Goal: Transaction & Acquisition: Obtain resource

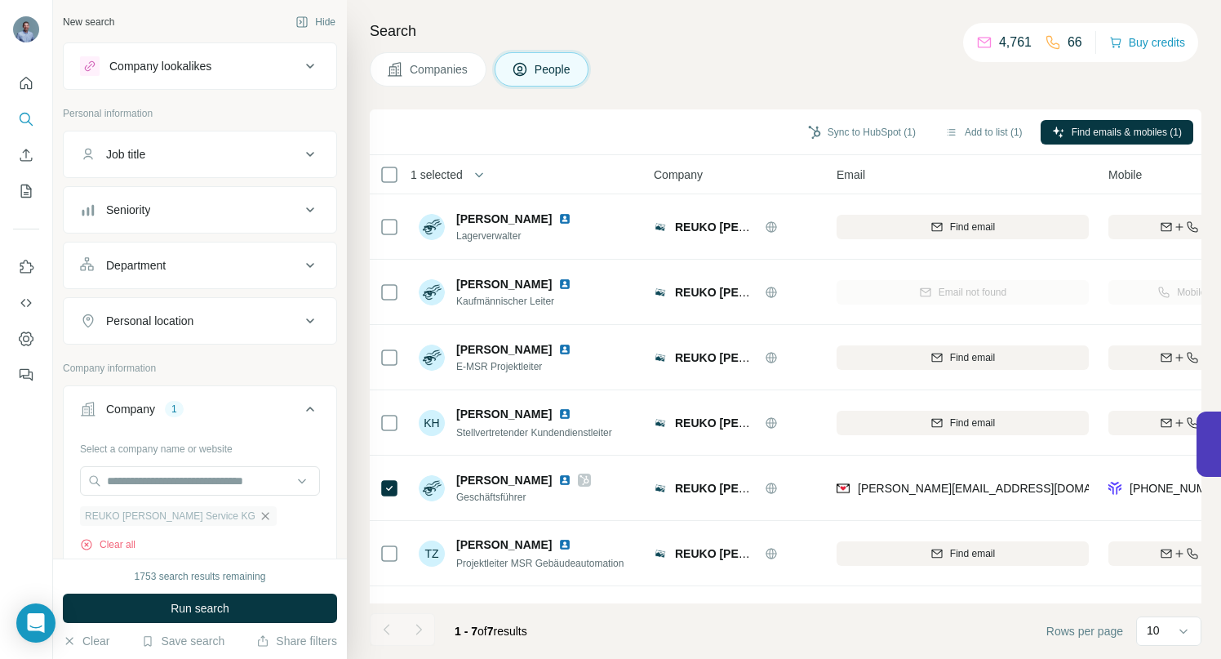
scroll to position [57, 0]
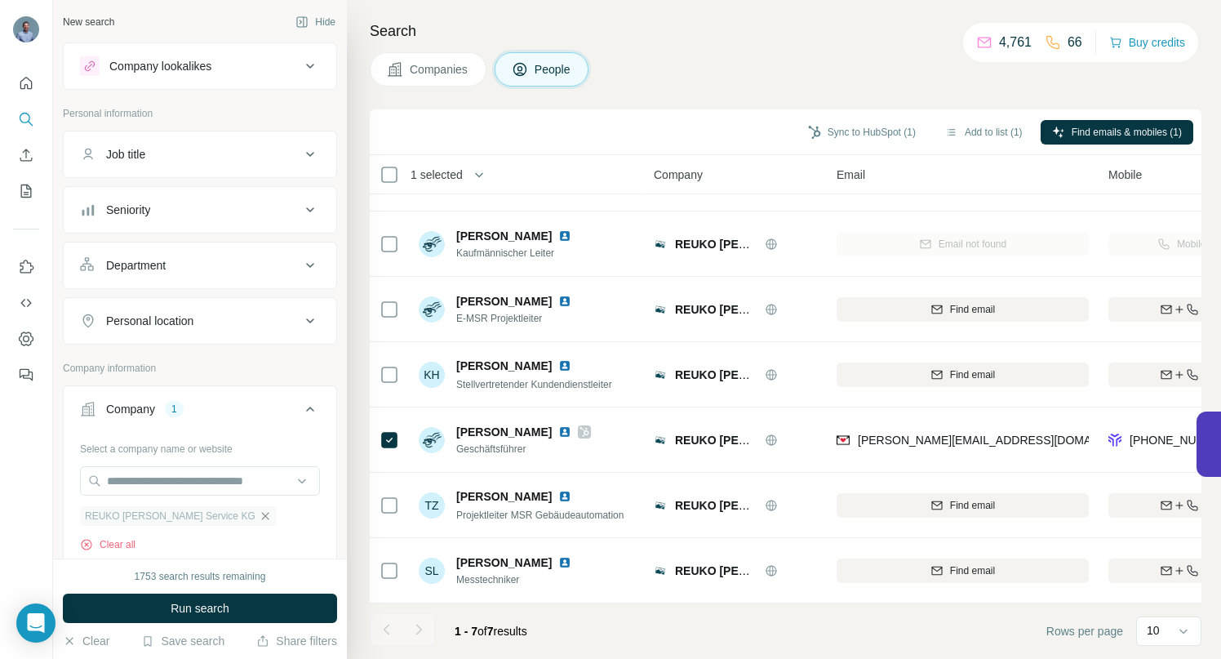
click at [261, 514] on icon "button" at bounding box center [264, 515] width 7 height 7
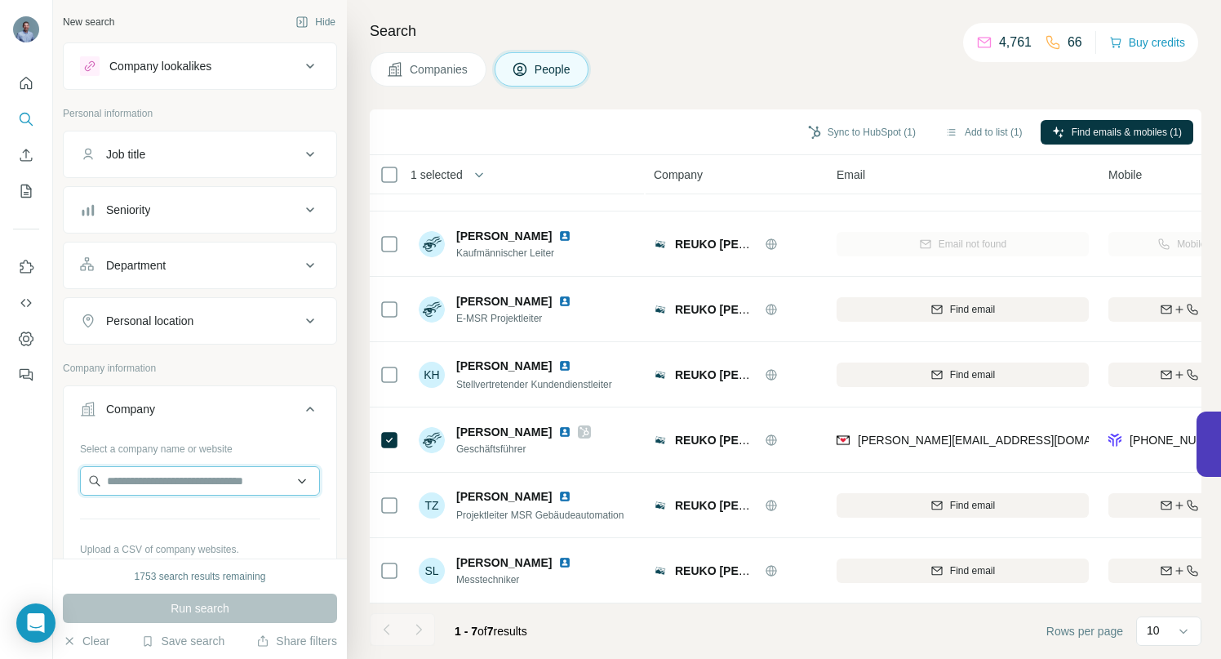
click at [189, 481] on input "text" at bounding box center [200, 480] width 240 height 29
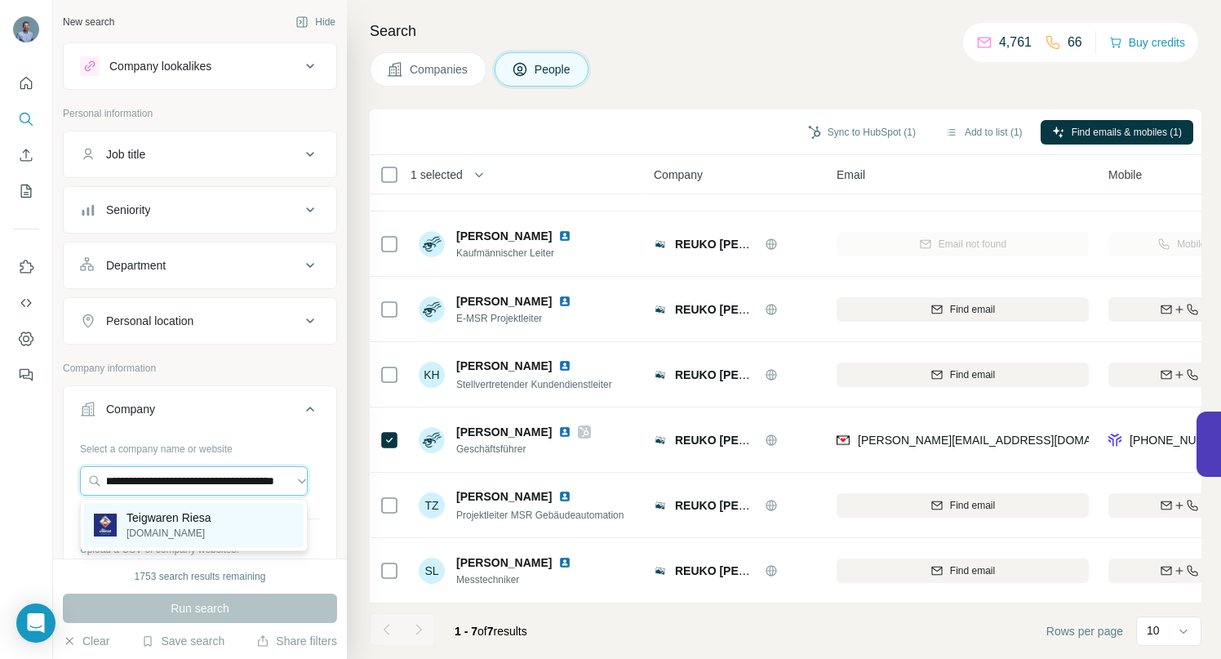
type input "**********"
click at [182, 518] on p "Teigwaren Riesa" at bounding box center [169, 517] width 85 height 16
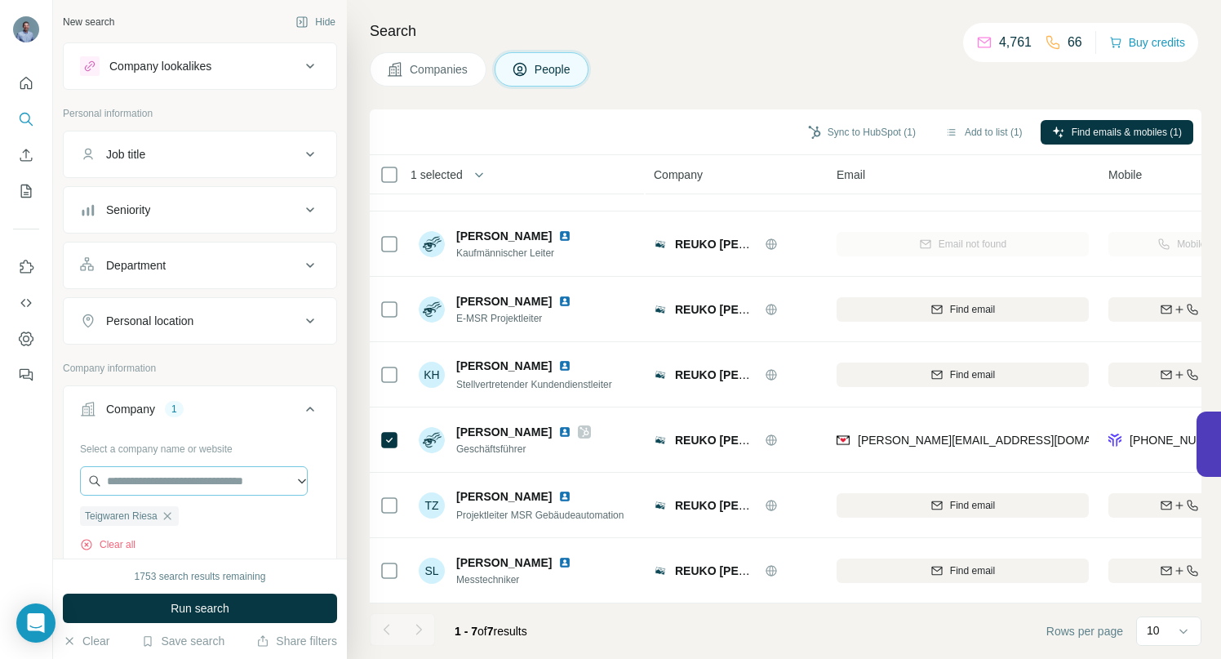
scroll to position [0, 0]
click at [202, 607] on span "Run search" at bounding box center [200, 608] width 59 height 16
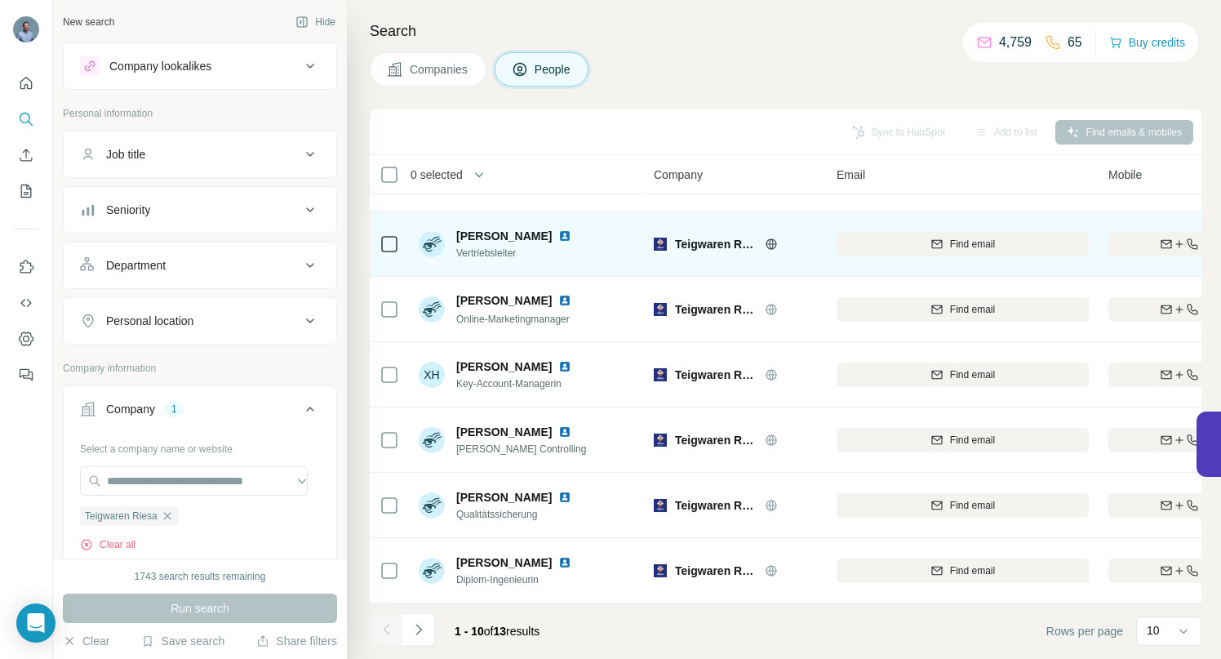
scroll to position [253, 0]
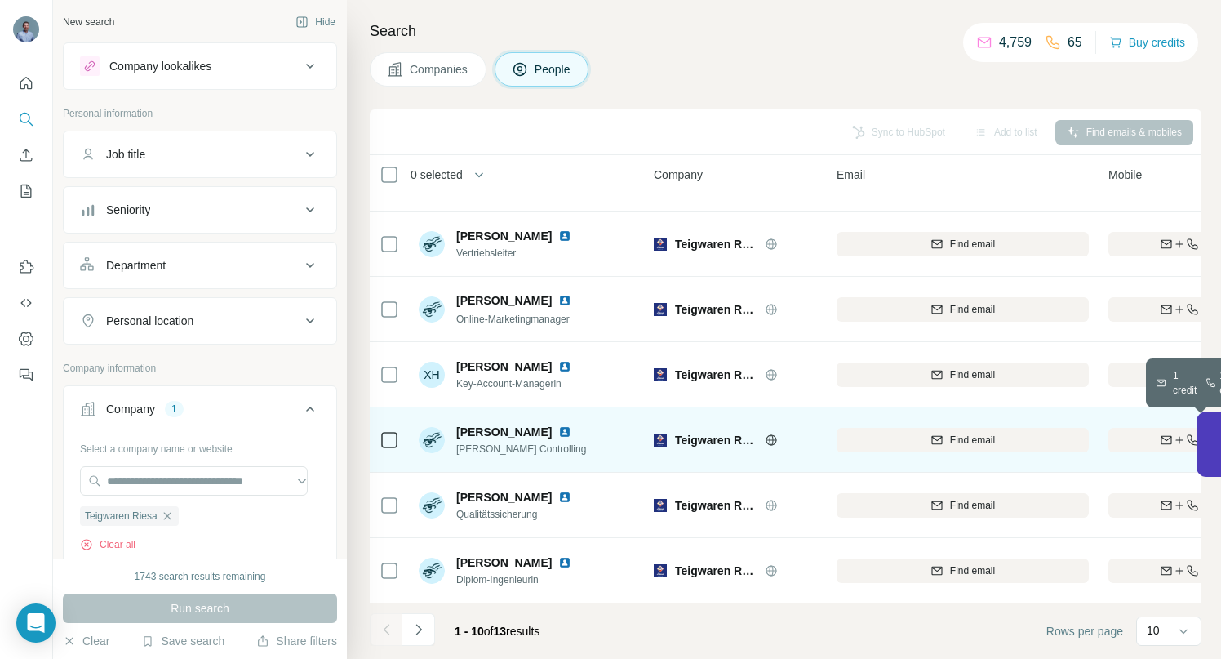
click at [1123, 434] on div "Find both" at bounding box center [1204, 440] width 190 height 15
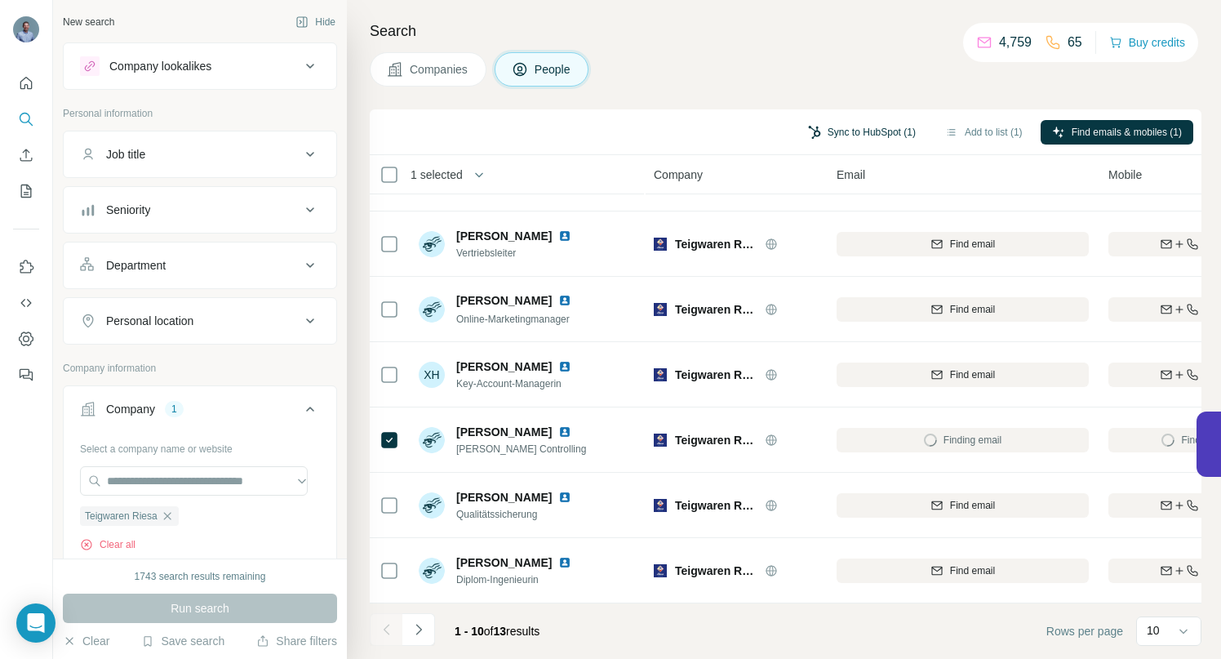
click at [858, 134] on button "Sync to HubSpot (1)" at bounding box center [862, 132] width 131 height 24
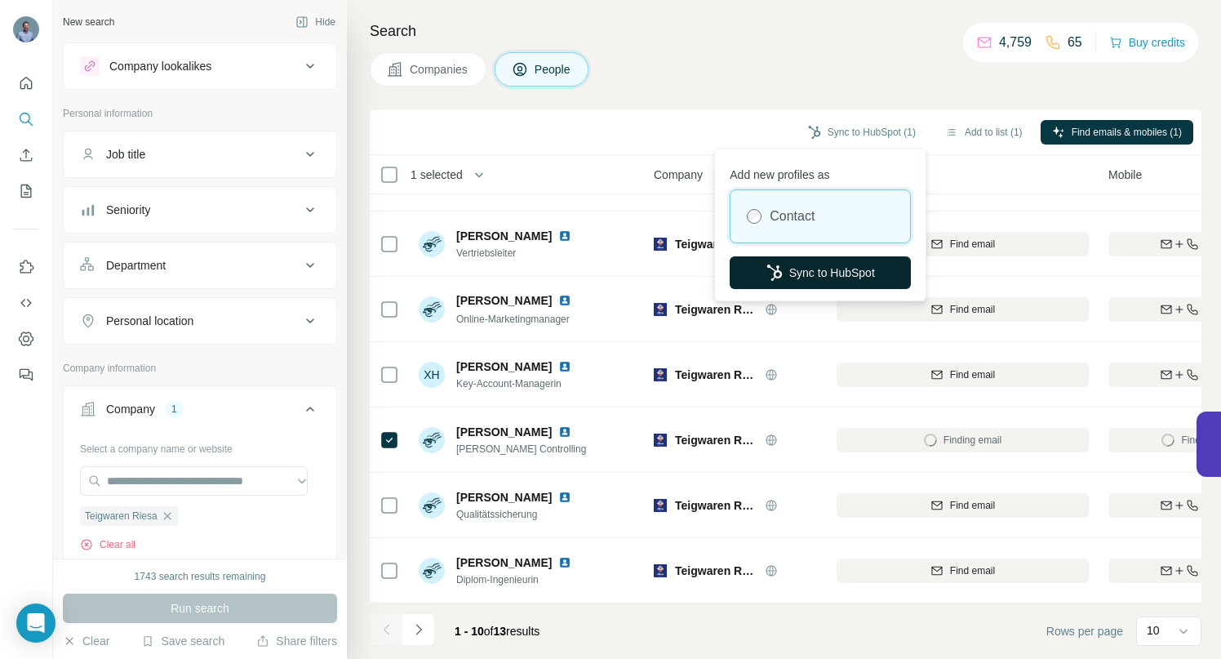
click at [810, 277] on button "Sync to HubSpot" at bounding box center [820, 272] width 181 height 33
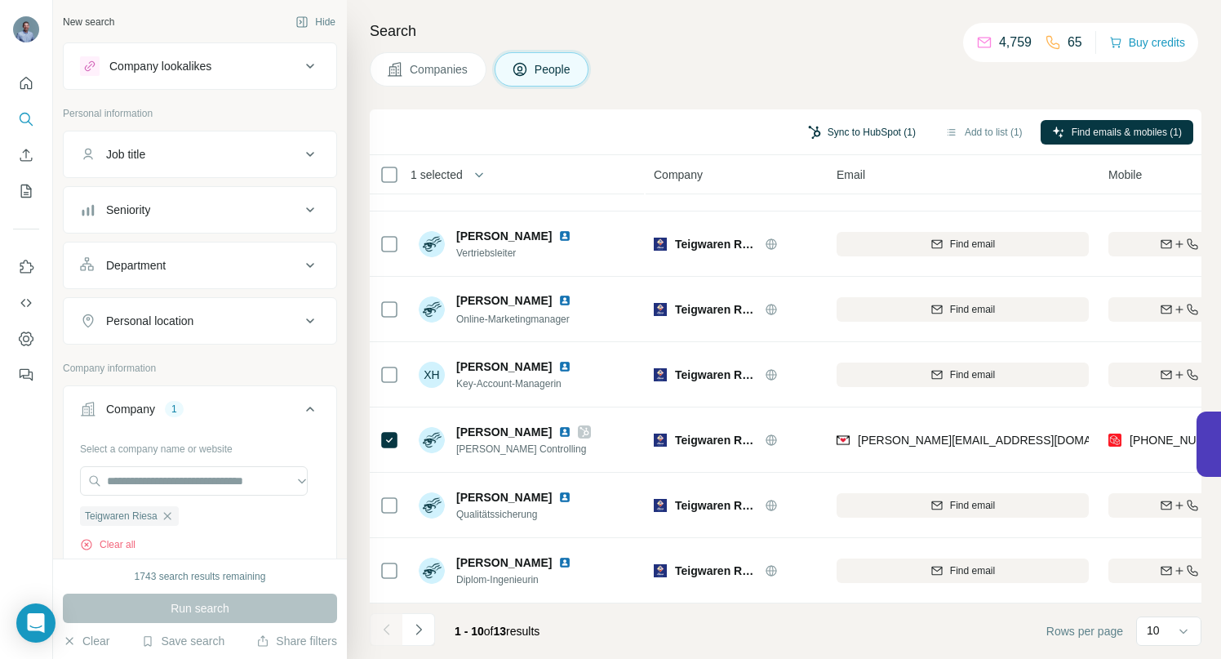
click at [871, 127] on button "Sync to HubSpot (1)" at bounding box center [862, 132] width 131 height 24
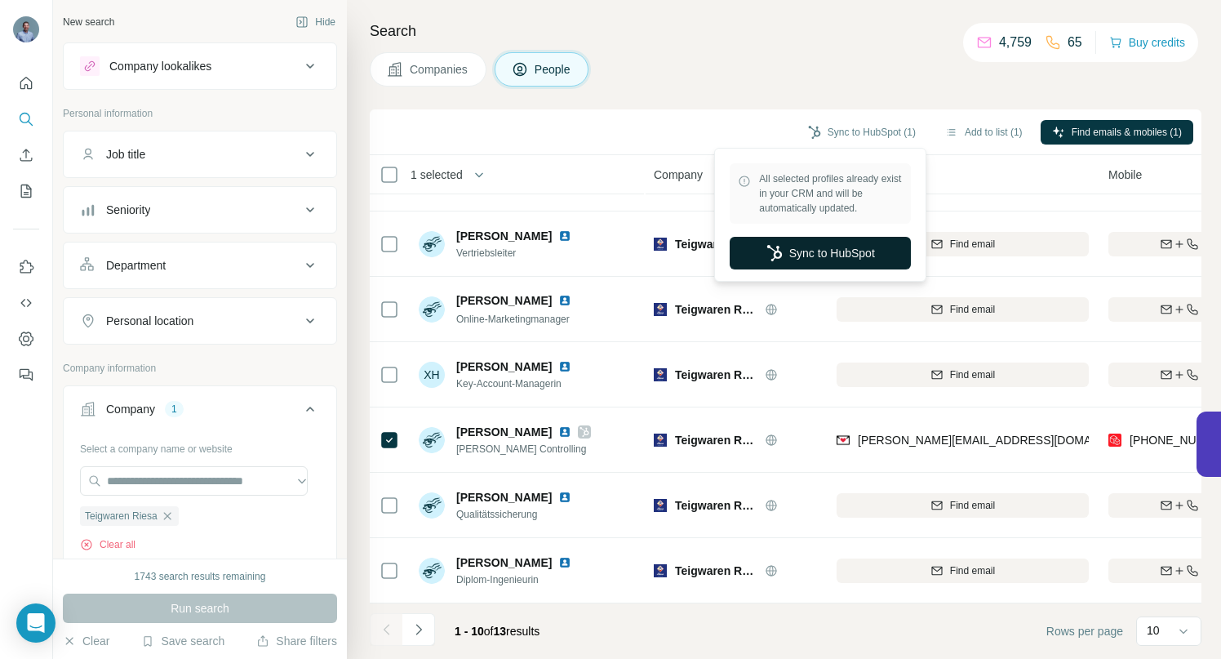
click at [844, 247] on button "Sync to HubSpot" at bounding box center [820, 253] width 181 height 33
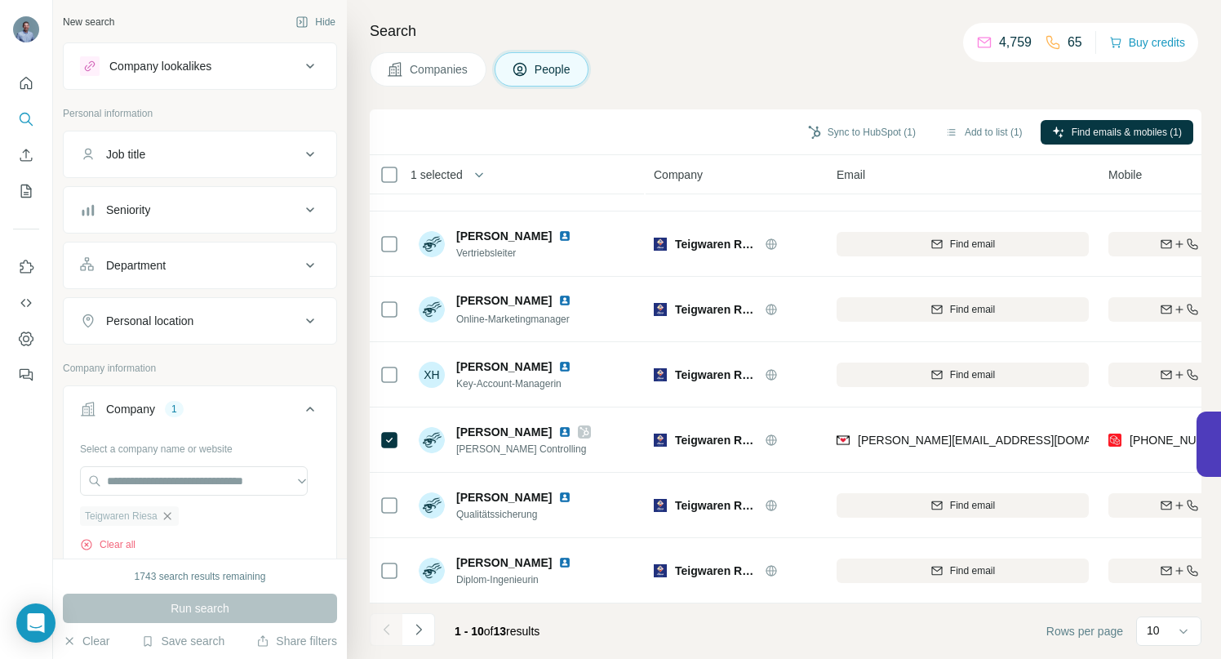
click at [171, 514] on icon "button" at bounding box center [167, 515] width 13 height 13
click at [156, 478] on input "text" at bounding box center [194, 480] width 228 height 29
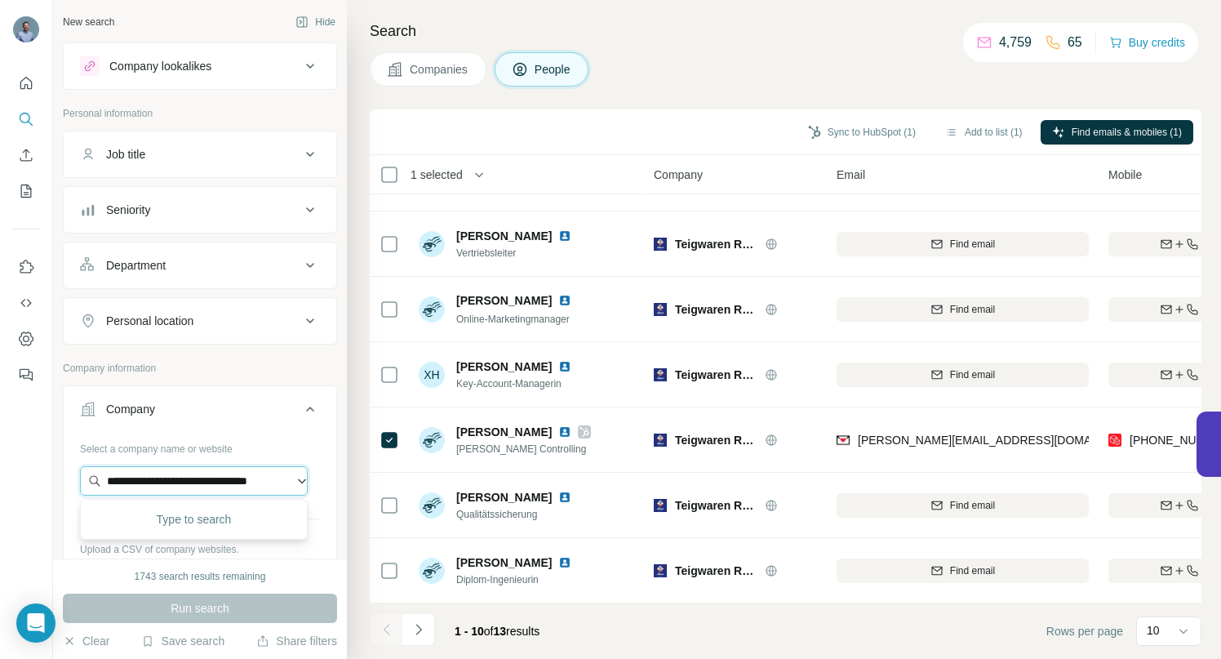
scroll to position [0, 24]
type input "**********"
click at [145, 519] on p "Zorg" at bounding box center [166, 517] width 78 height 16
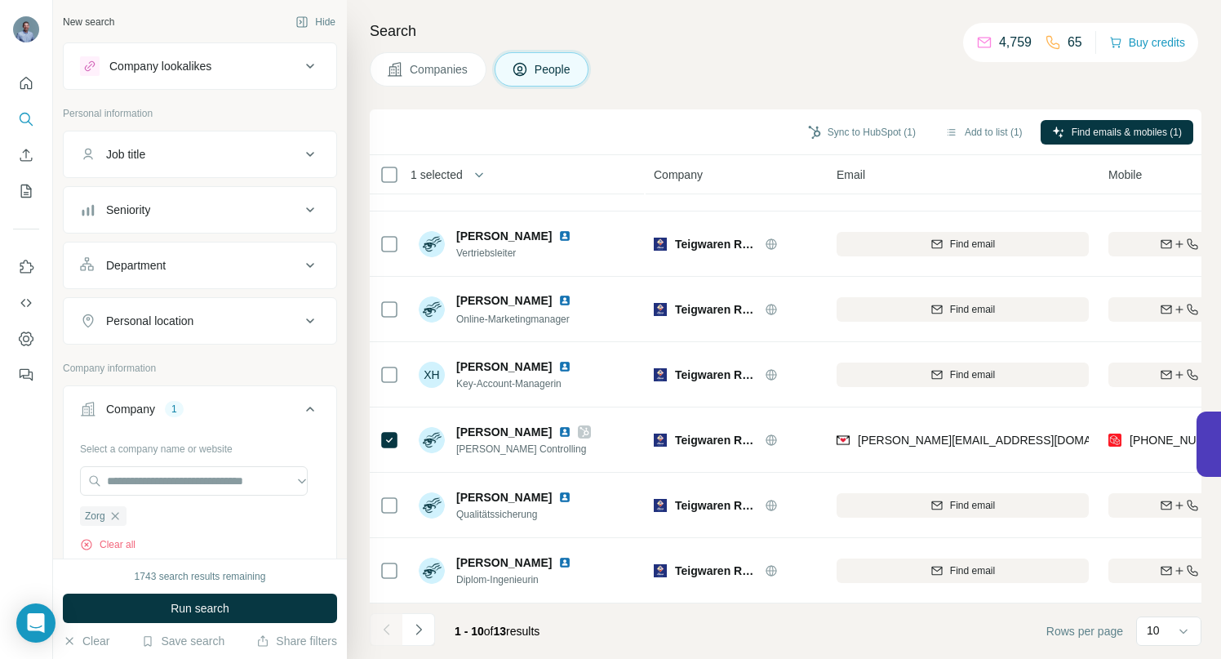
scroll to position [0, 0]
click at [180, 600] on span "Run search" at bounding box center [200, 608] width 59 height 16
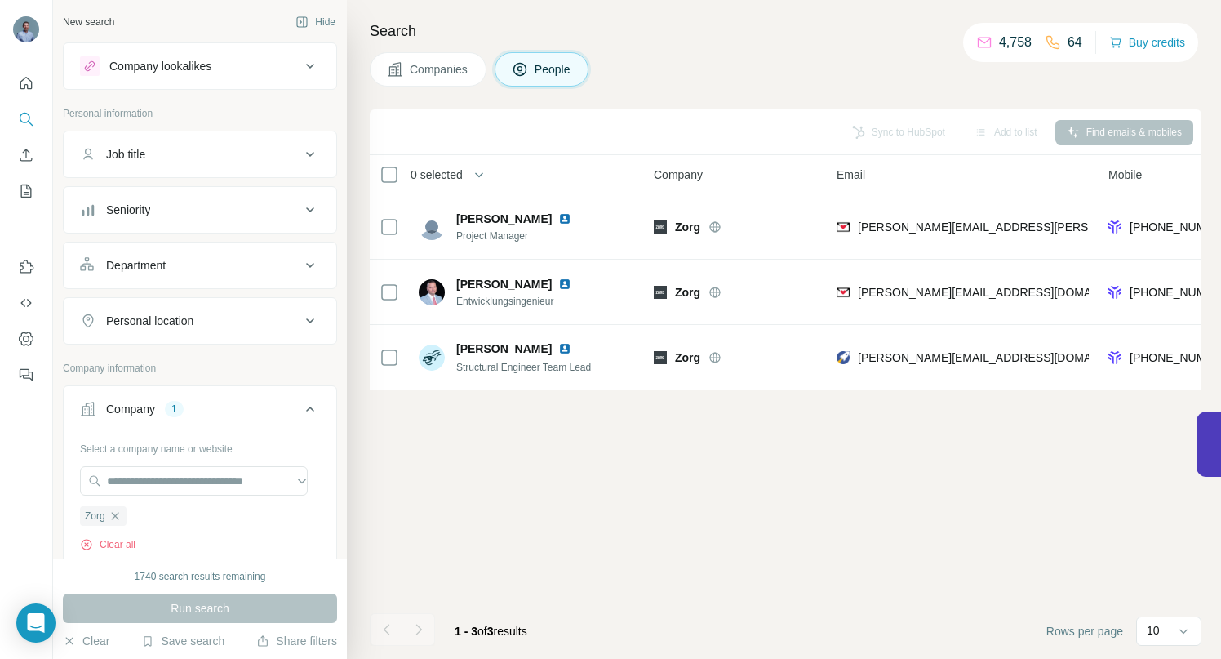
drag, startPoint x: 113, startPoint y: 518, endPoint x: 120, endPoint y: 500, distance: 19.1
click at [114, 518] on icon "button" at bounding box center [115, 515] width 13 height 13
click at [122, 480] on input "text" at bounding box center [194, 480] width 228 height 29
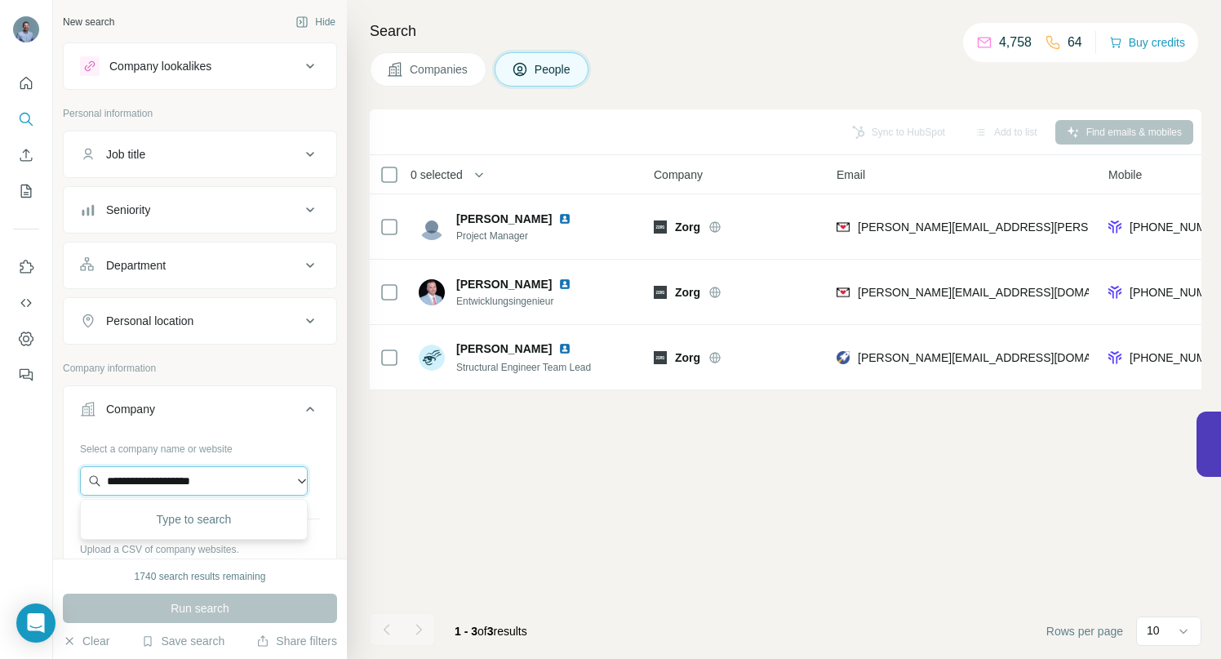
type input "**********"
click at [152, 529] on p "vitromed.com" at bounding box center [166, 533] width 78 height 15
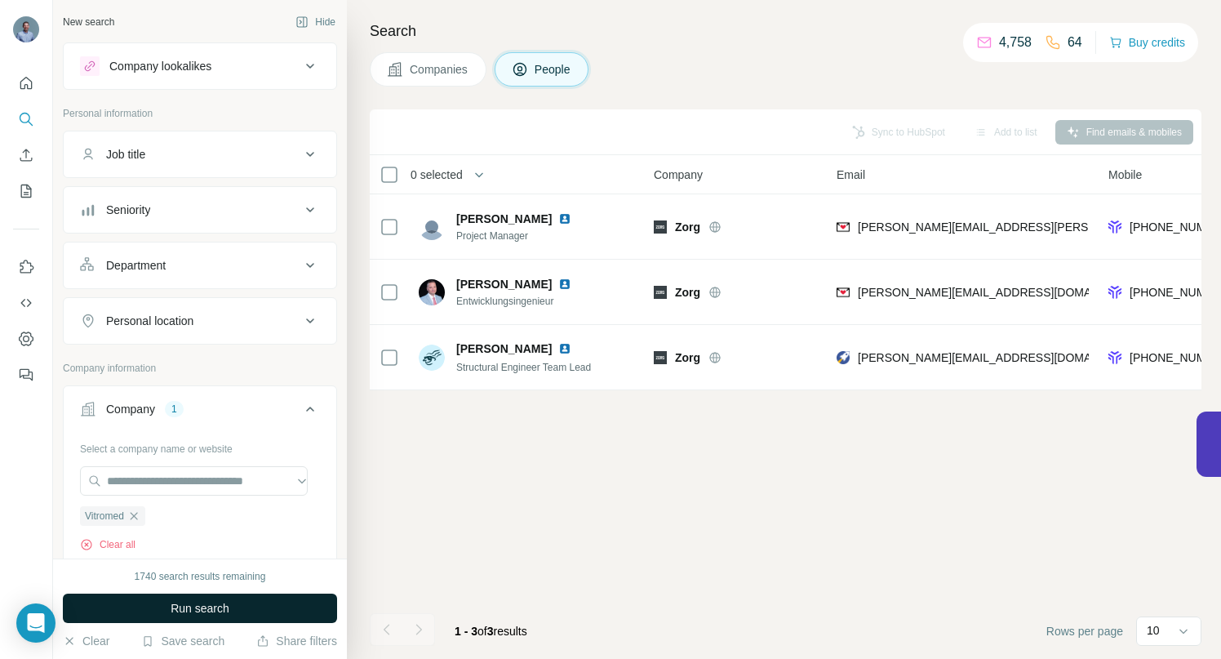
click at [162, 616] on button "Run search" at bounding box center [200, 608] width 274 height 29
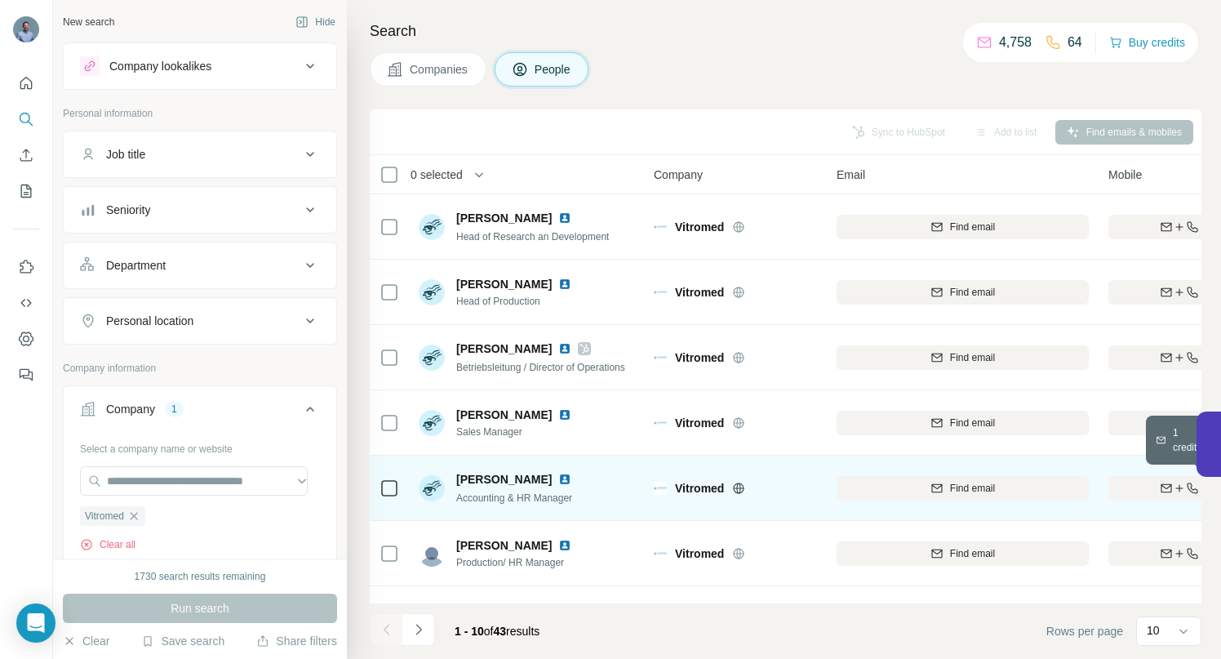
click at [1125, 489] on div "Find both" at bounding box center [1204, 488] width 190 height 15
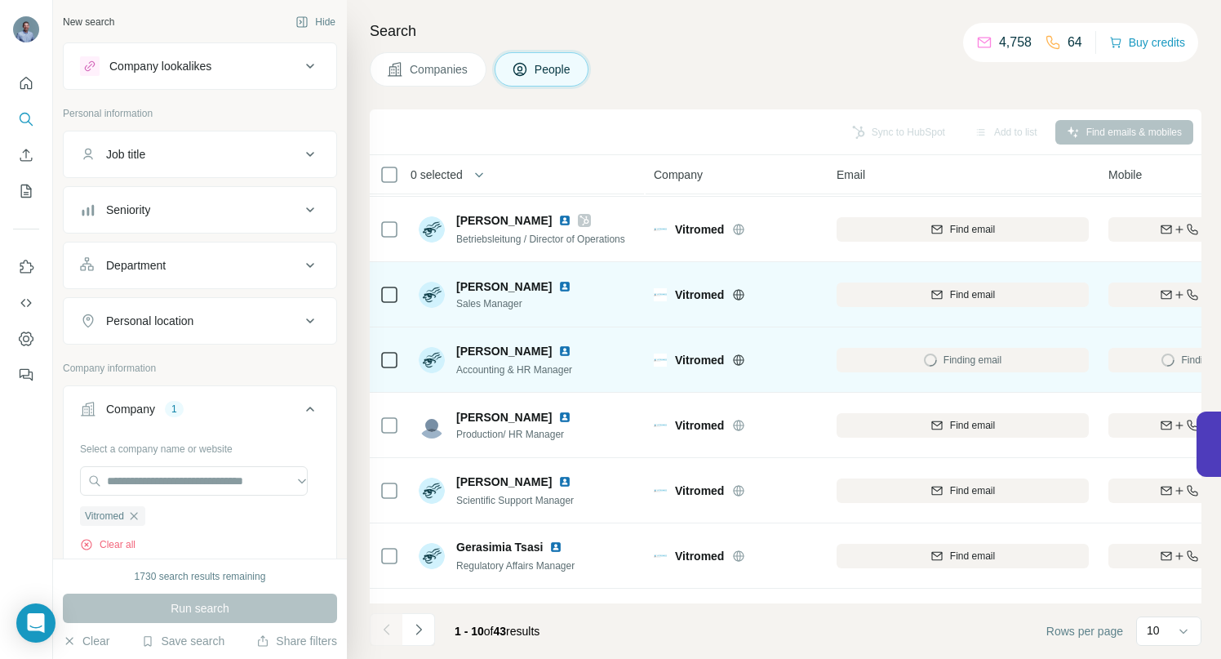
scroll to position [124, 0]
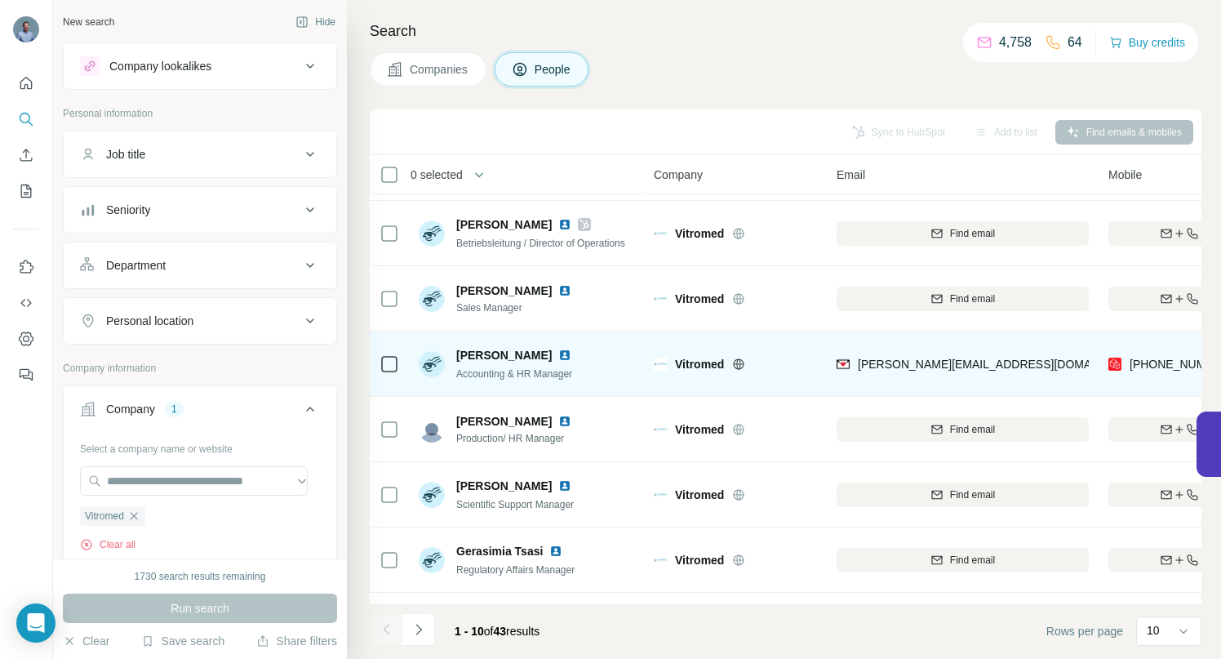
drag, startPoint x: 138, startPoint y: 517, endPoint x: 136, endPoint y: 502, distance: 14.9
click at [138, 517] on icon "button" at bounding box center [133, 515] width 13 height 13
click at [132, 481] on input "text" at bounding box center [194, 480] width 228 height 29
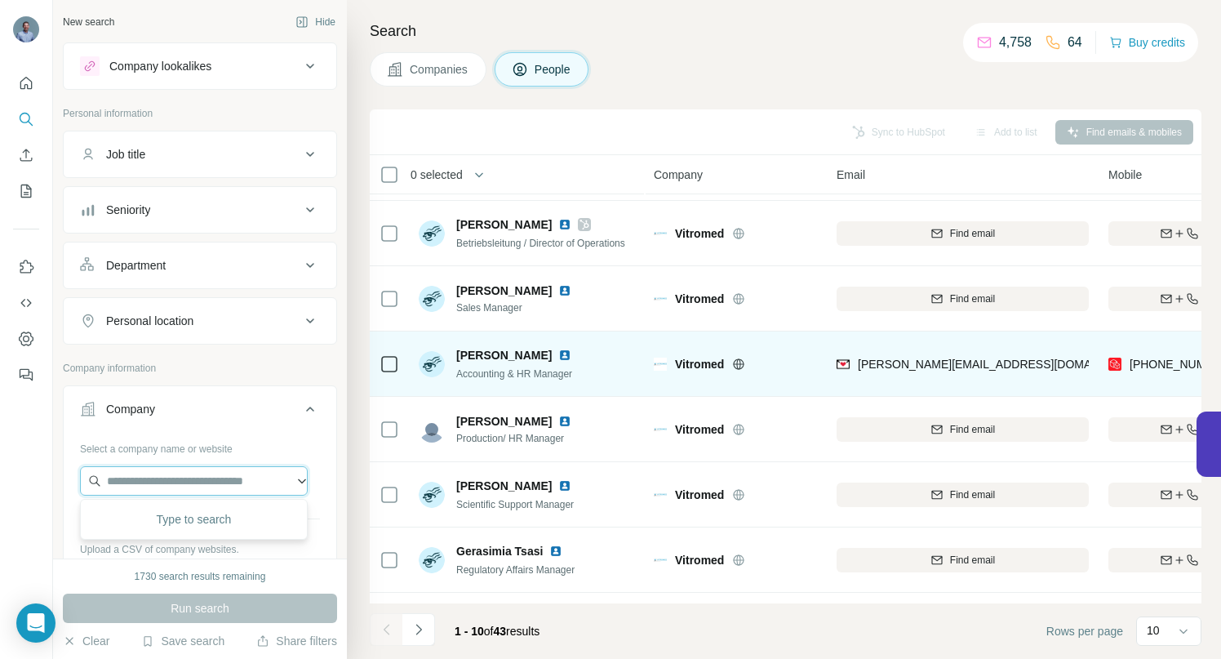
paste input "**********"
type input "**********"
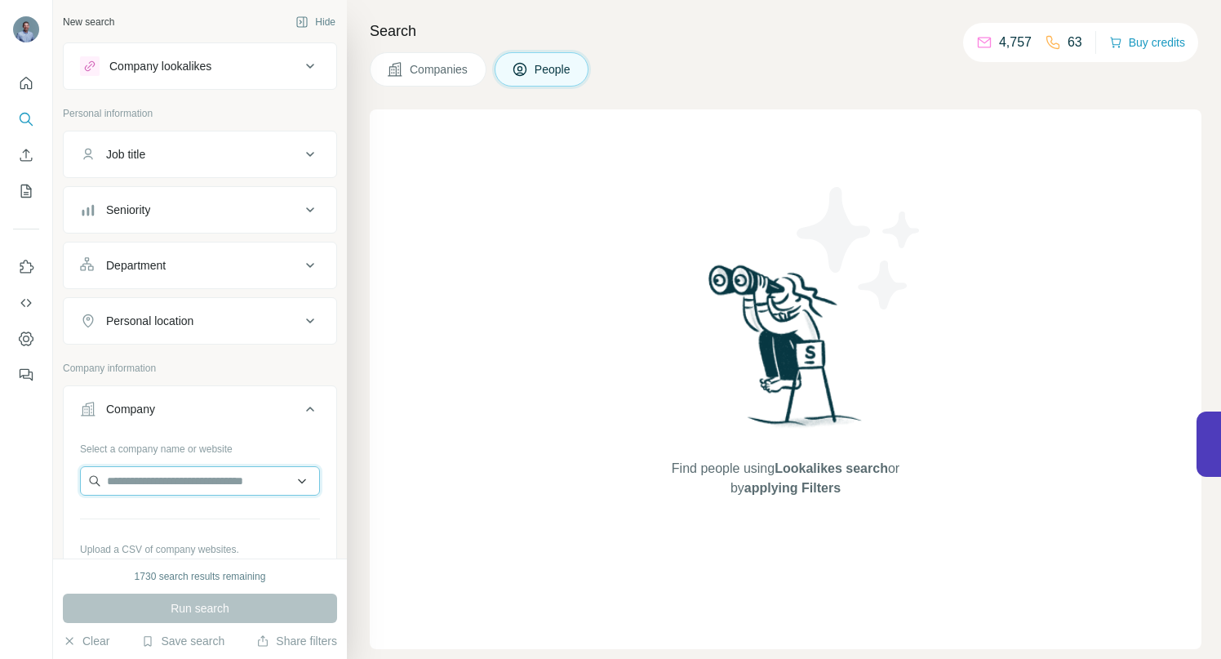
click at [207, 485] on input "text" at bounding box center [200, 480] width 240 height 29
paste input "**********"
drag, startPoint x: 189, startPoint y: 483, endPoint x: 97, endPoint y: 481, distance: 92.3
click at [97, 481] on input "**********" at bounding box center [200, 480] width 240 height 29
paste input "**********"
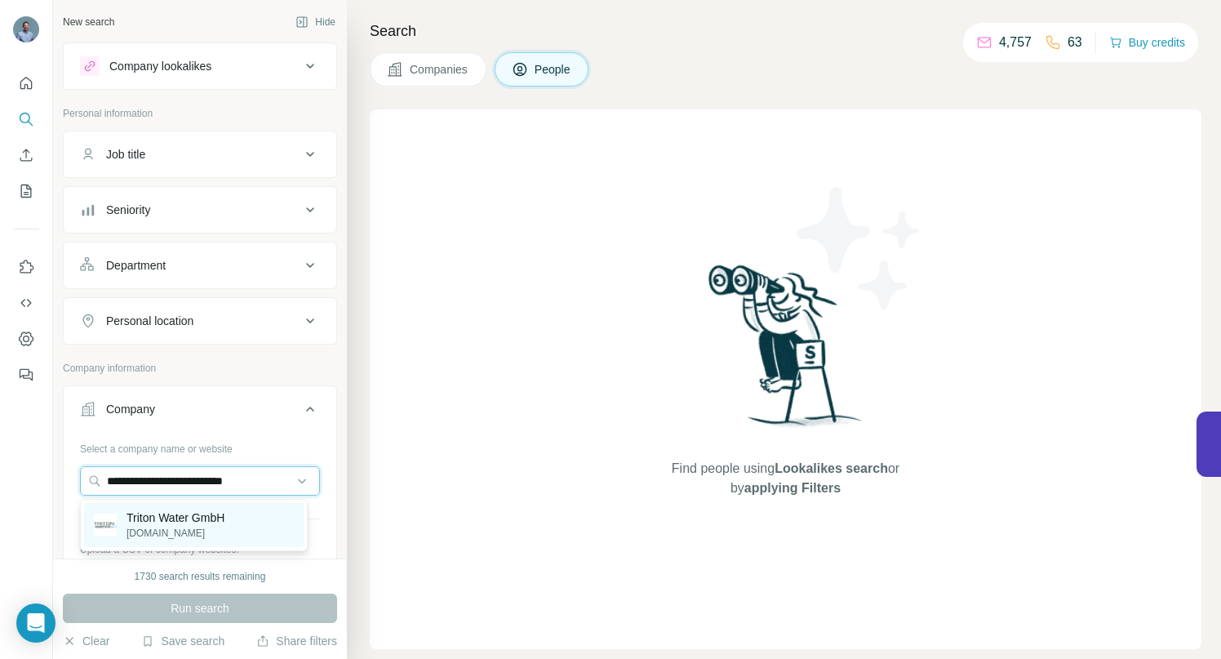
type input "**********"
click at [155, 526] on p "triton-water.de" at bounding box center [176, 533] width 98 height 15
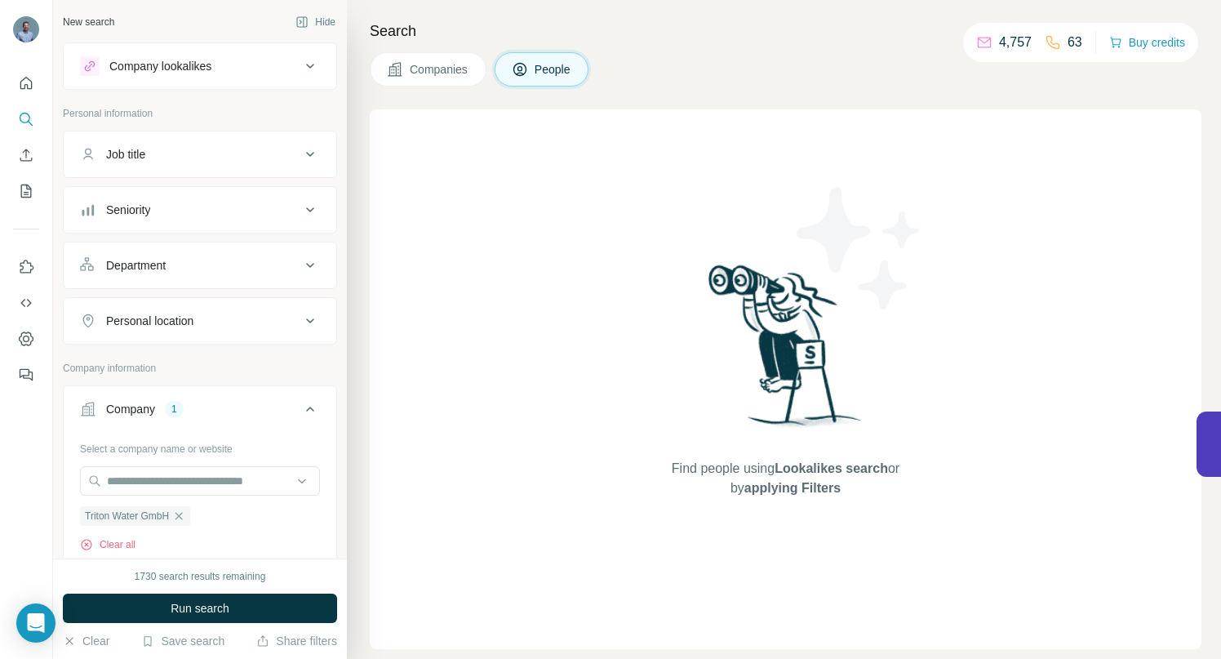
click at [158, 601] on button "Run search" at bounding box center [200, 608] width 274 height 29
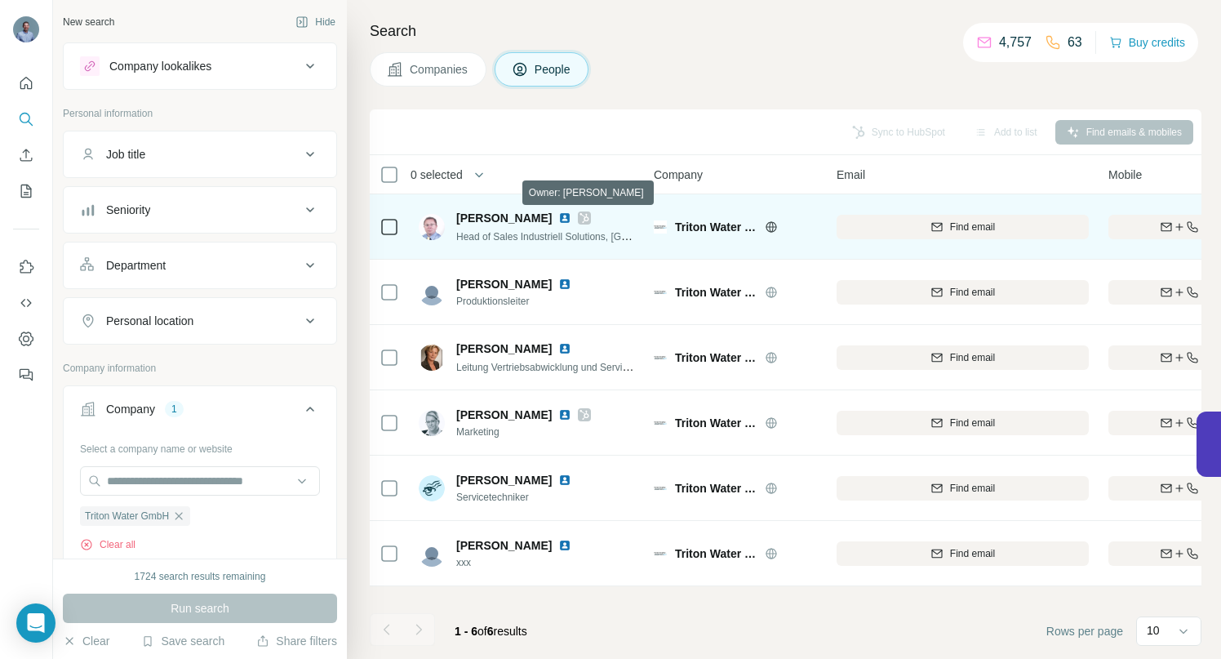
click at [589, 220] on icon at bounding box center [585, 217] width 10 height 13
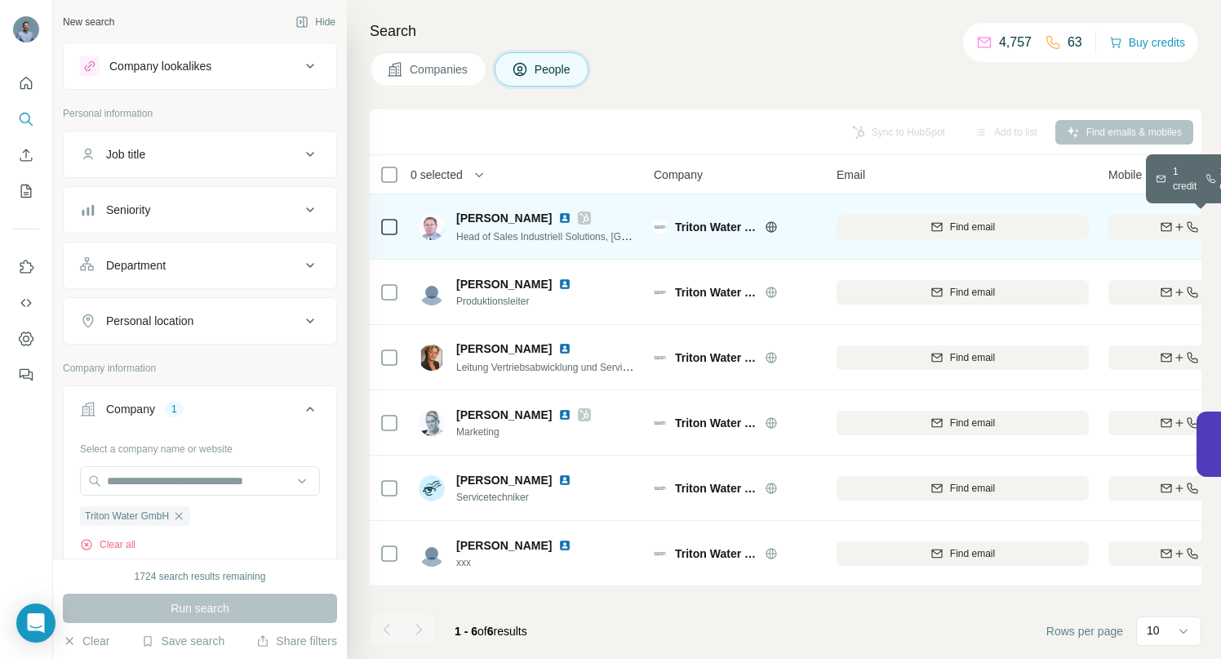
click at [1123, 225] on div "Find both" at bounding box center [1204, 227] width 190 height 15
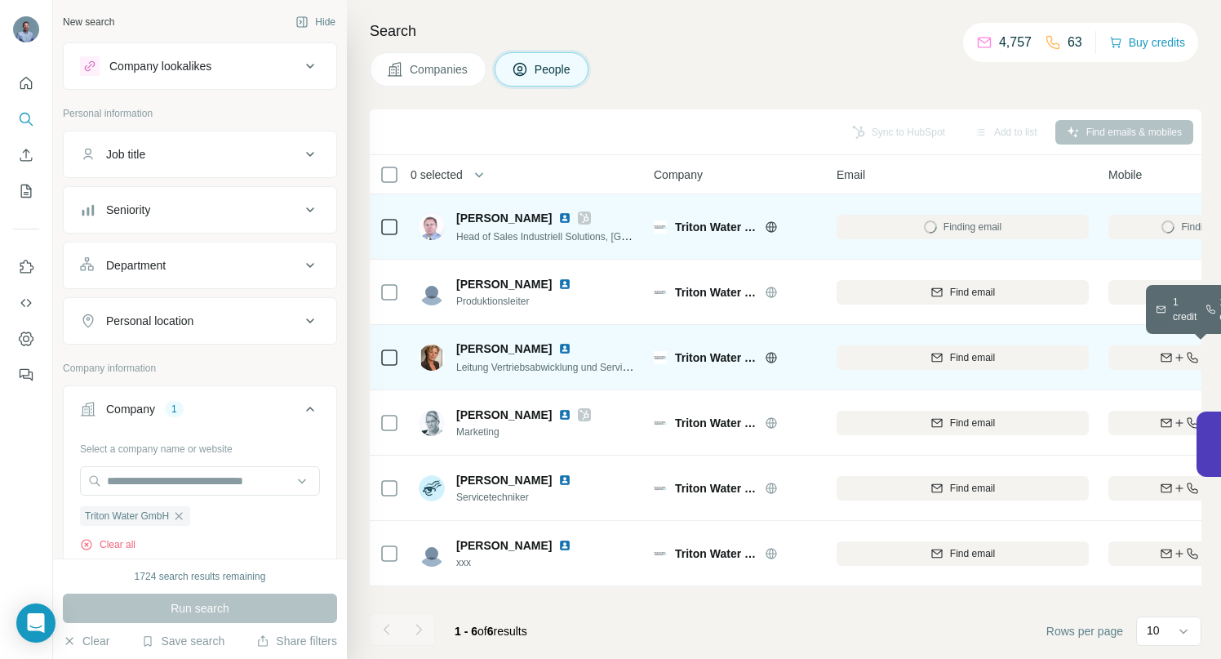
click at [1125, 354] on div "Find both" at bounding box center [1204, 357] width 190 height 15
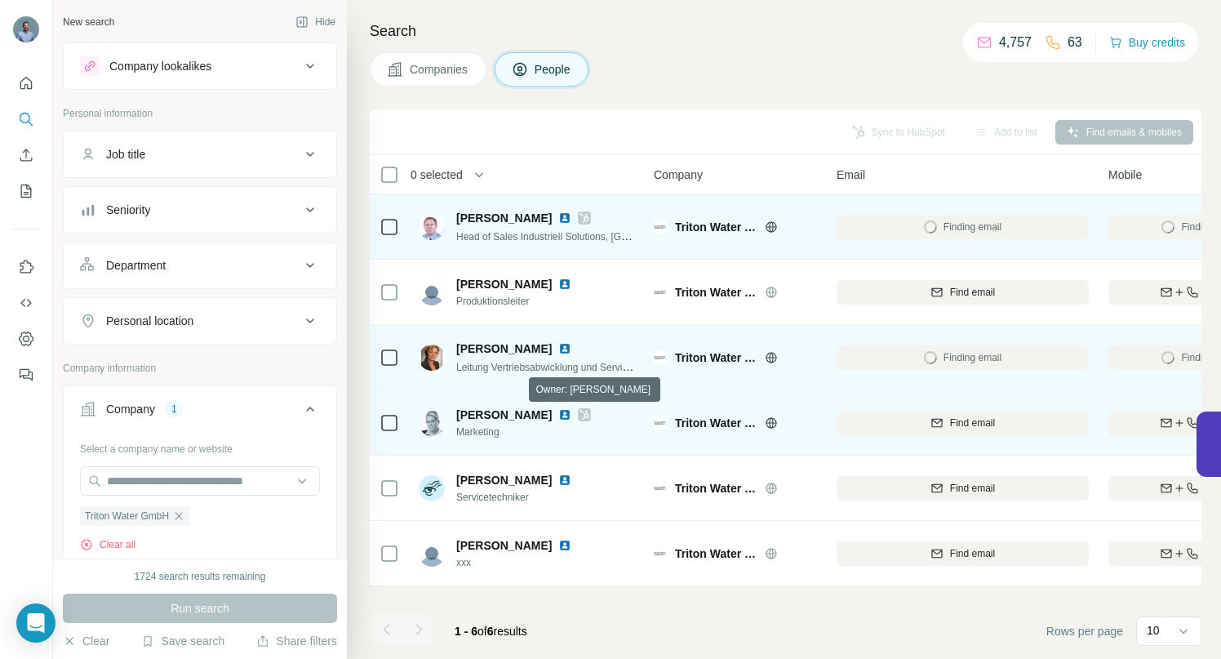
click at [584, 416] on icon at bounding box center [584, 415] width 9 height 10
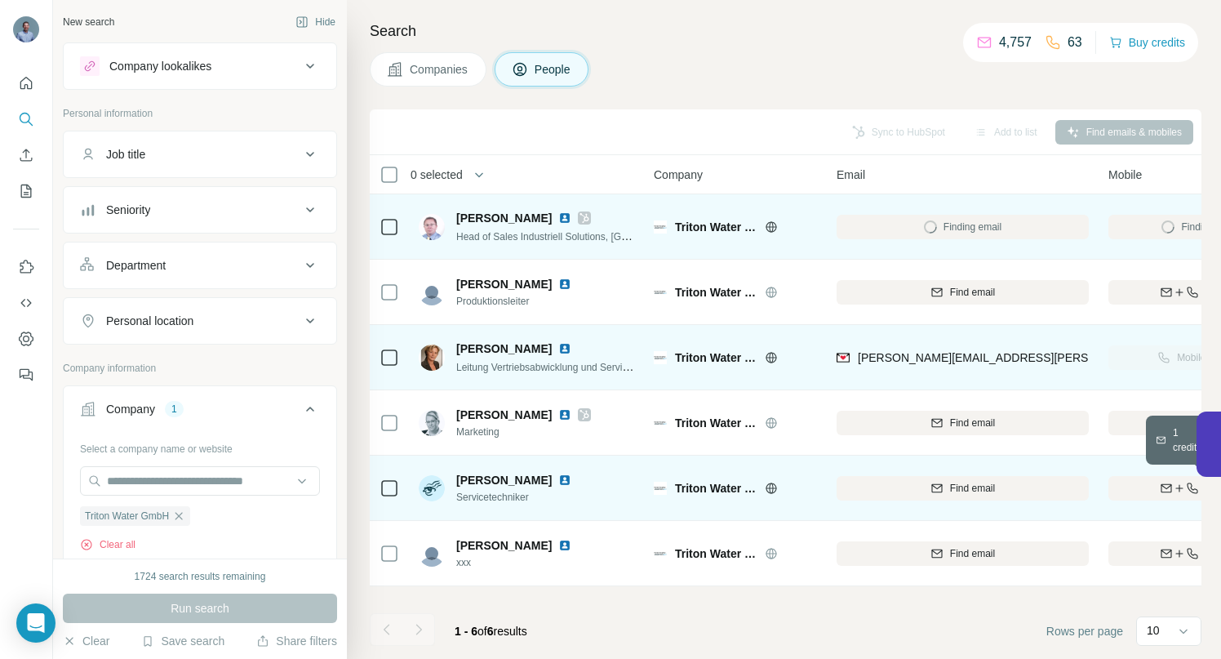
click at [1143, 487] on div "Find both" at bounding box center [1204, 488] width 190 height 15
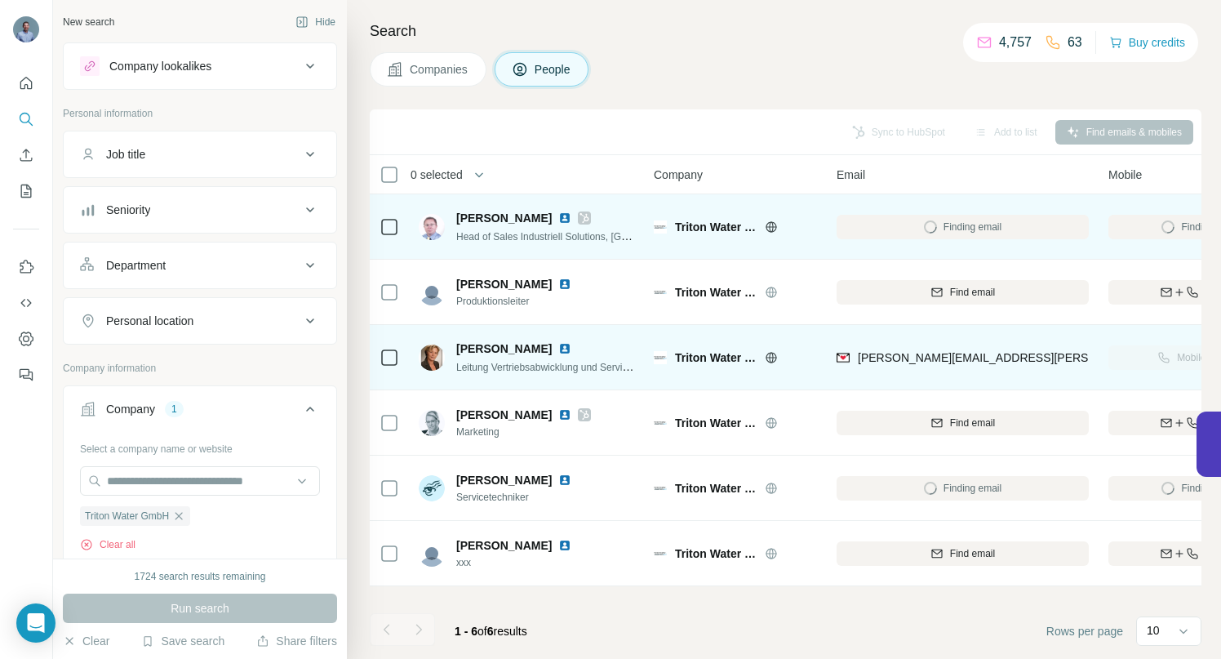
click at [445, 69] on span "Companies" at bounding box center [440, 69] width 60 height 16
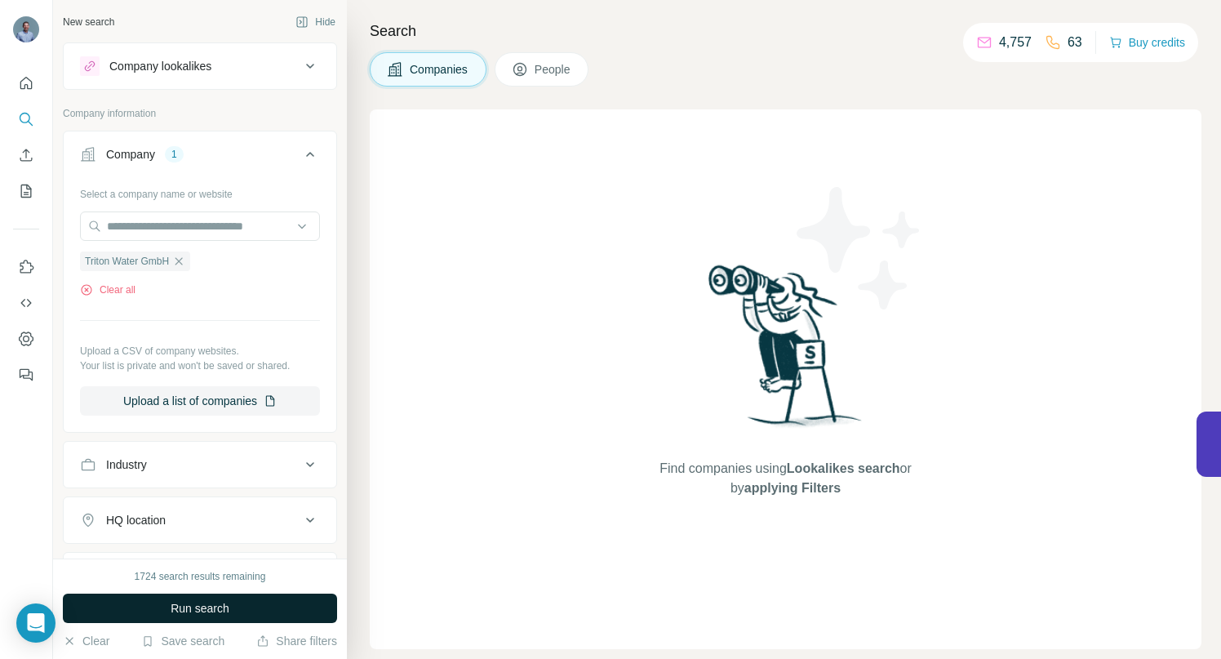
click at [189, 603] on span "Run search" at bounding box center [200, 608] width 59 height 16
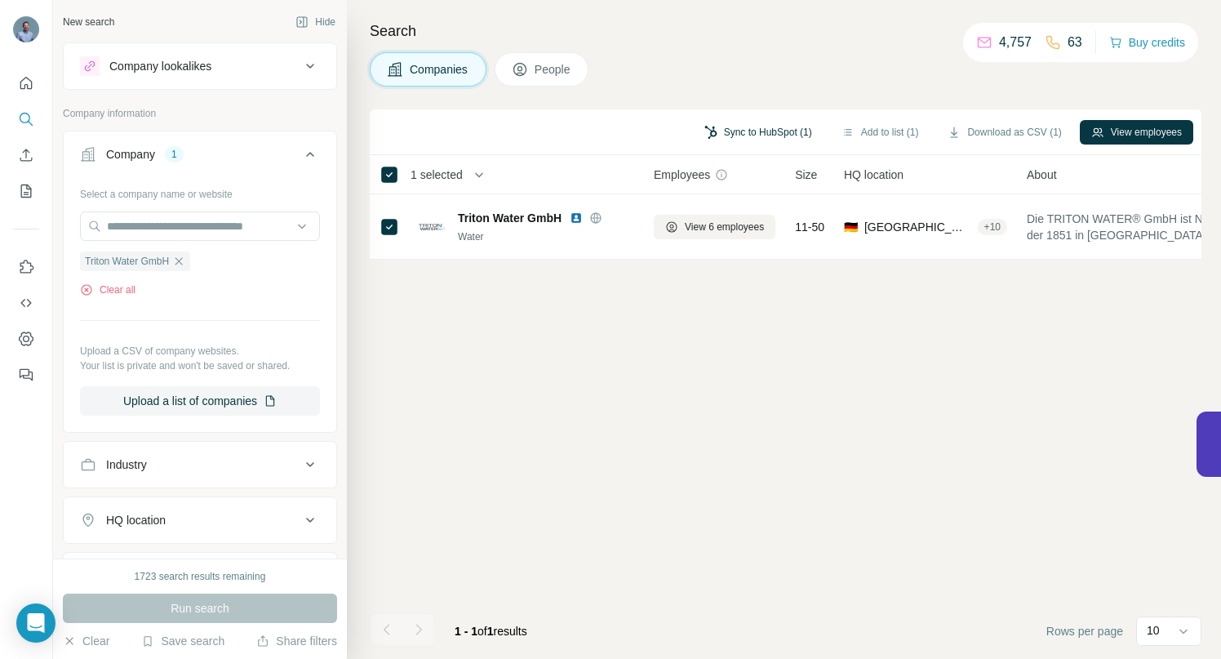
click at [748, 131] on button "Sync to HubSpot (1)" at bounding box center [758, 132] width 131 height 24
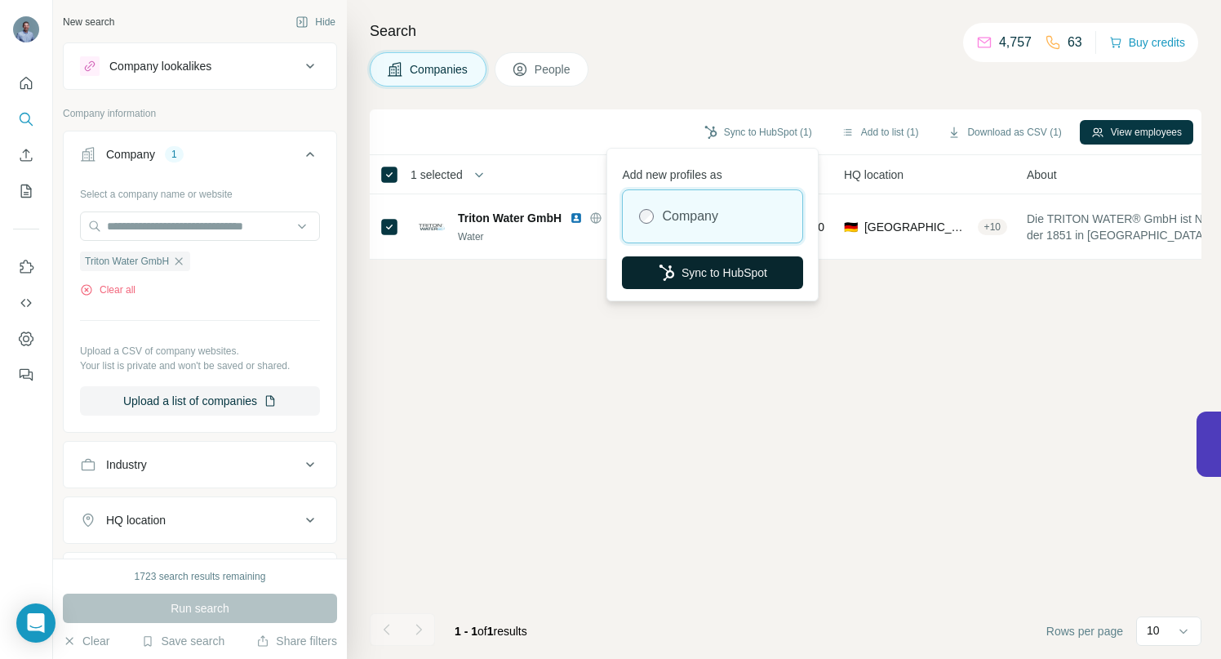
click at [731, 275] on button "Sync to HubSpot" at bounding box center [712, 272] width 181 height 33
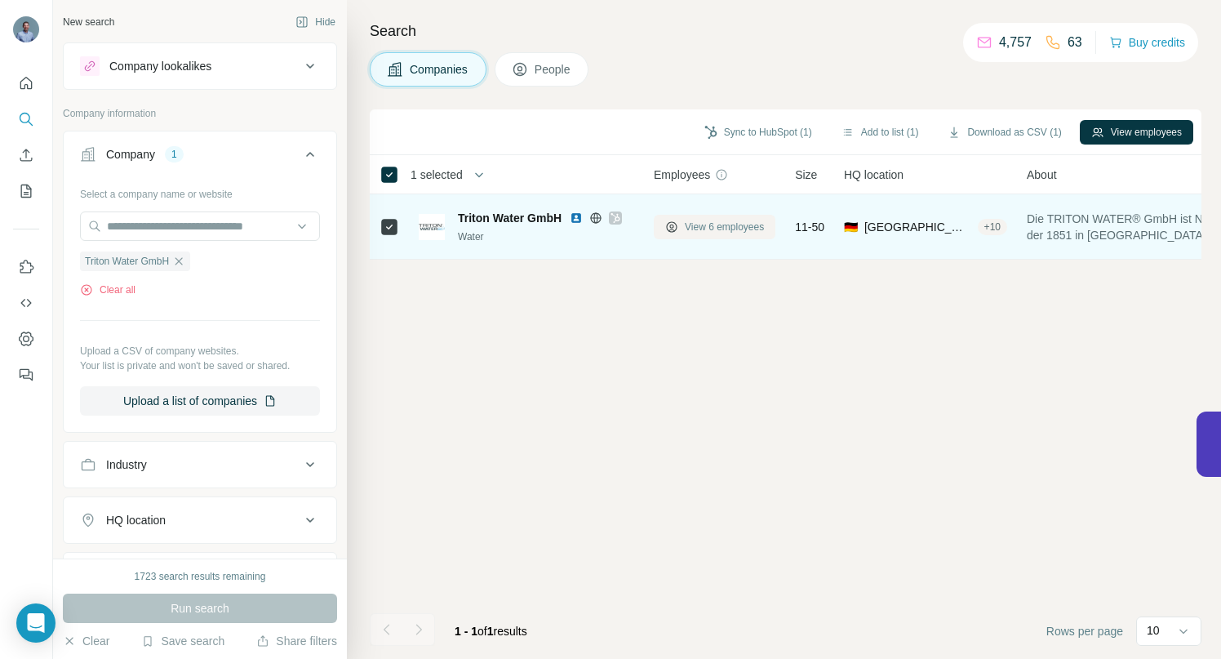
click at [723, 227] on span "View 6 employees" at bounding box center [724, 227] width 79 height 15
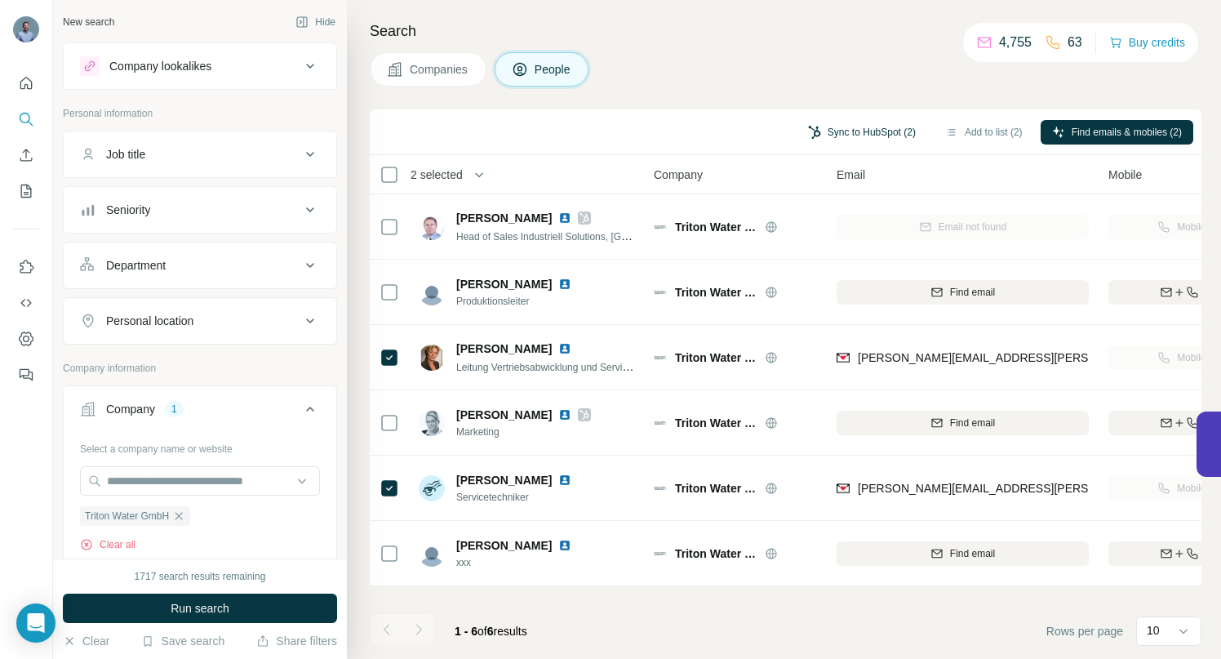
click at [838, 136] on button "Sync to HubSpot (2)" at bounding box center [862, 132] width 131 height 24
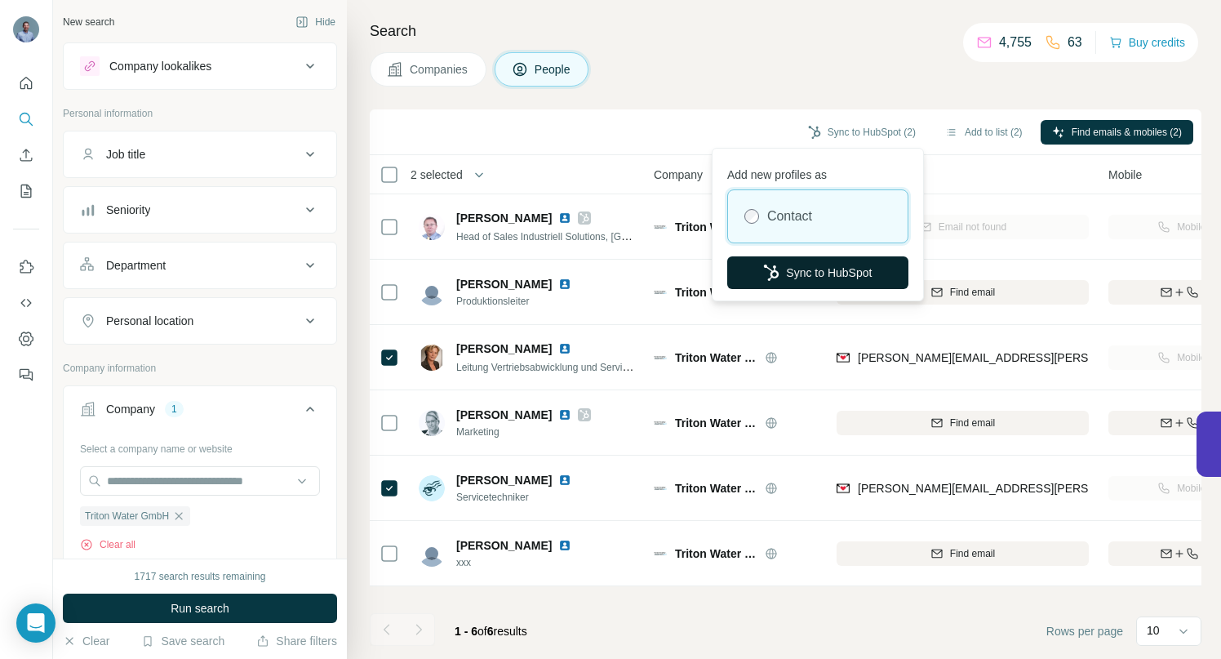
click at [801, 273] on button "Sync to HubSpot" at bounding box center [817, 272] width 181 height 33
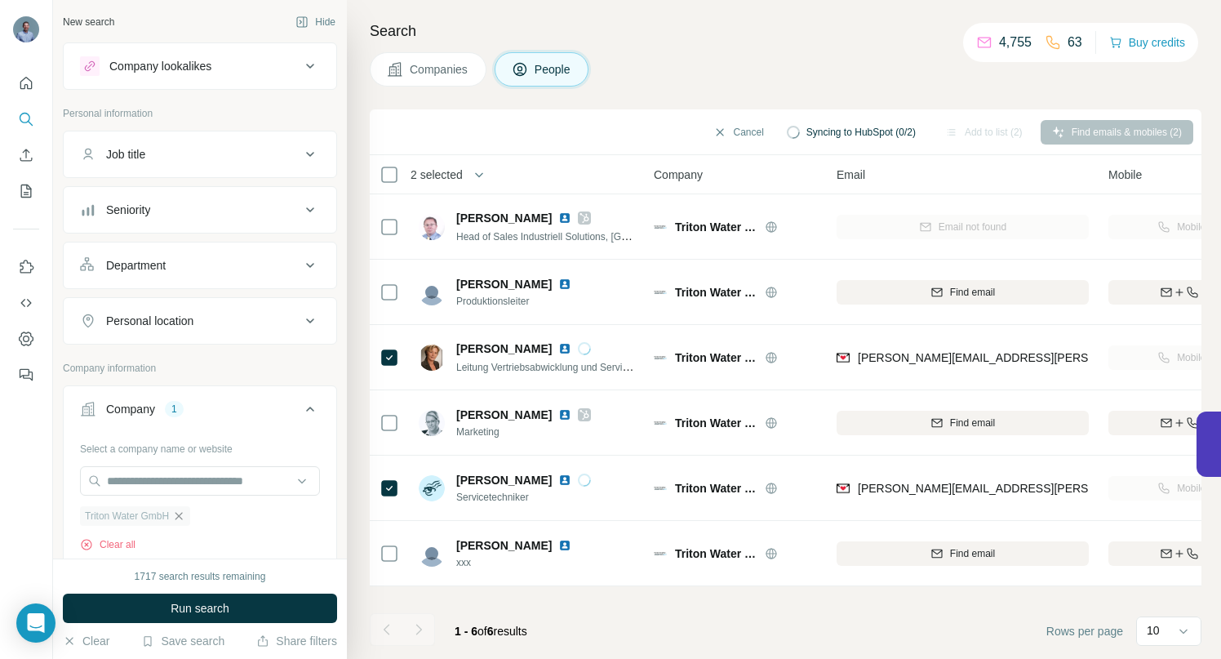
click at [180, 514] on icon "button" at bounding box center [178, 515] width 13 height 13
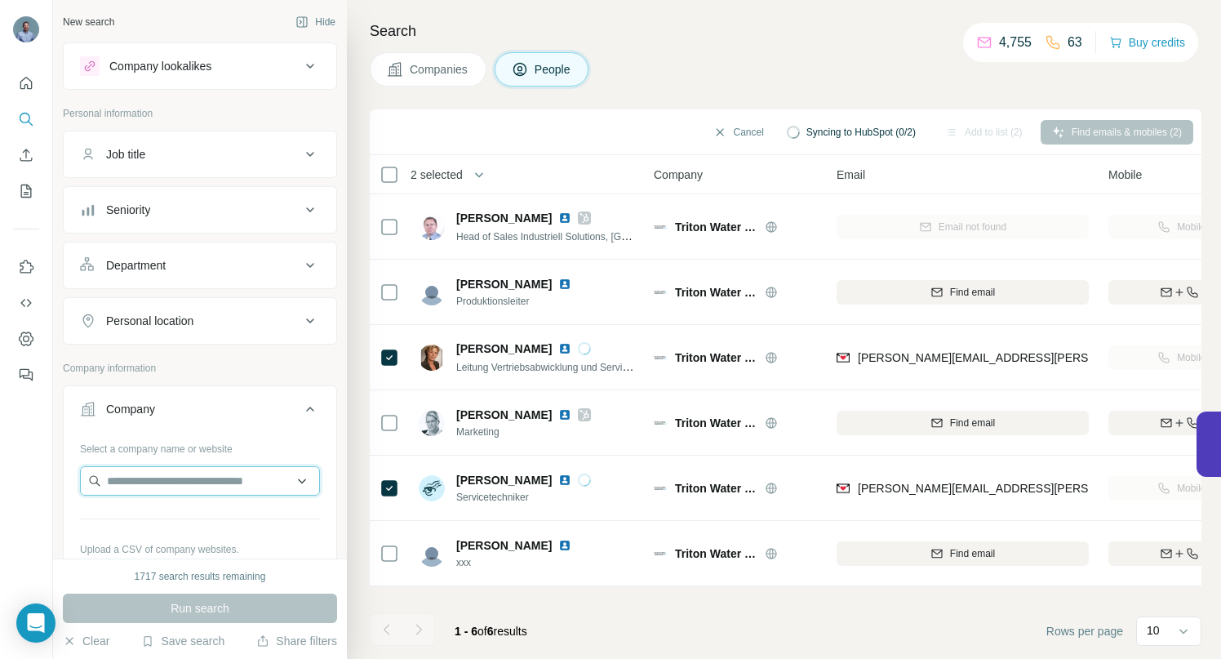
click at [176, 478] on input "text" at bounding box center [200, 480] width 240 height 29
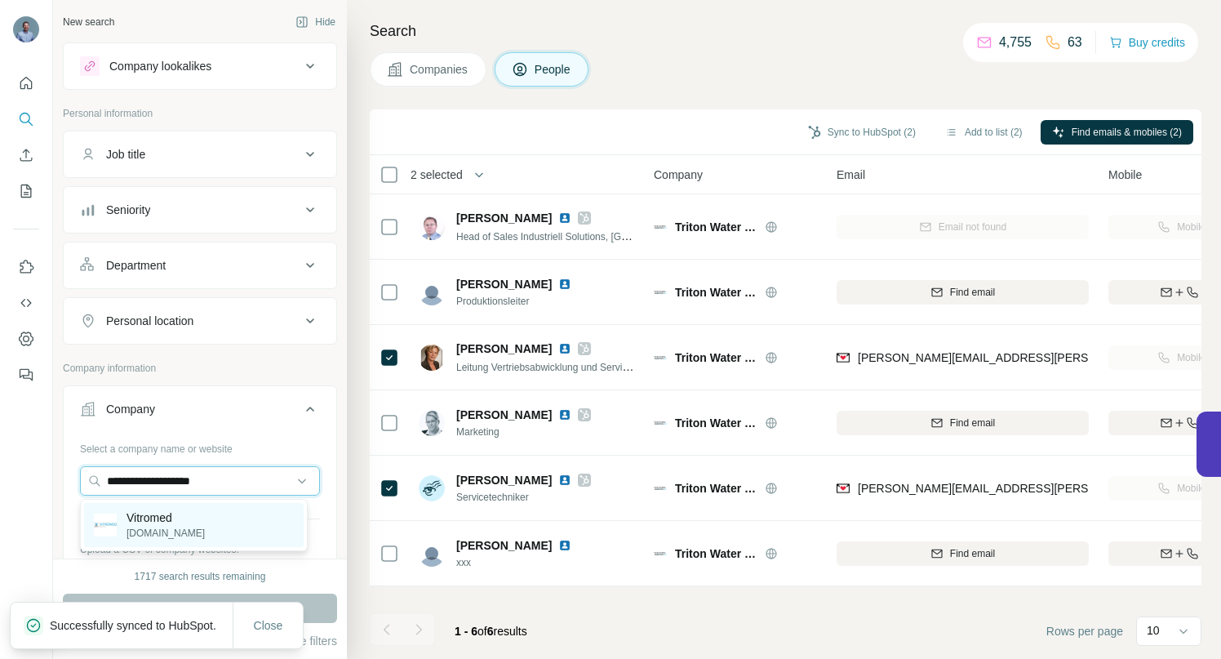
type input "**********"
click at [159, 521] on p "Vitromed" at bounding box center [166, 517] width 78 height 16
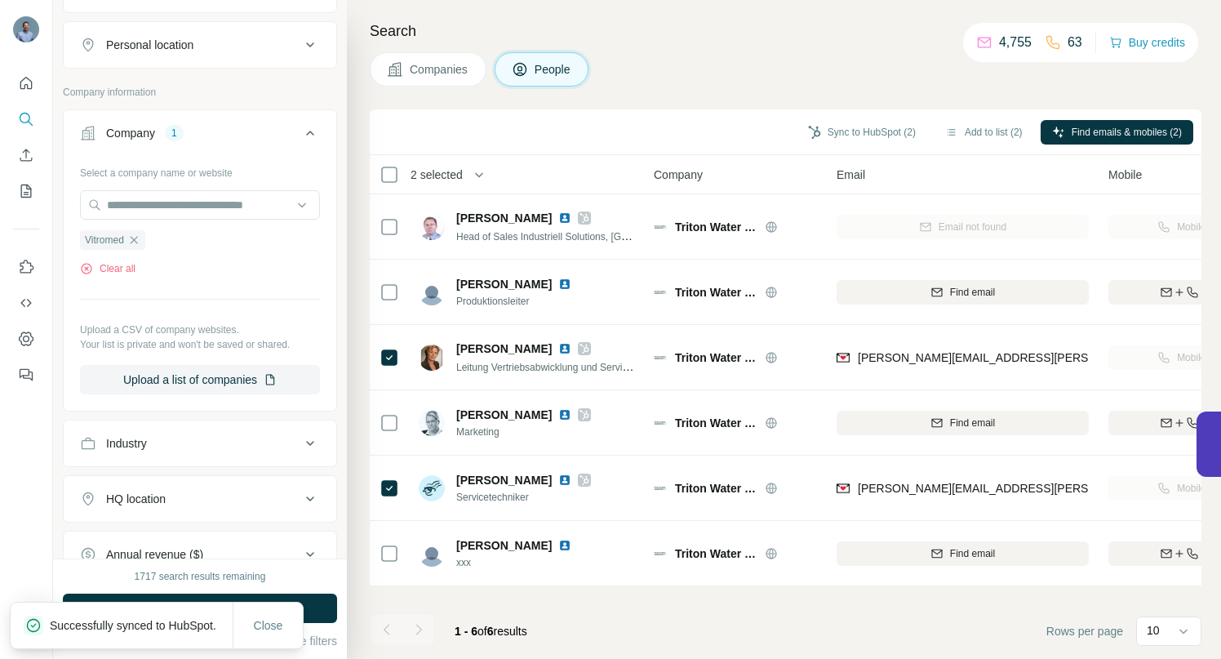
scroll to position [277, 0]
click at [318, 601] on button "Run search" at bounding box center [200, 608] width 274 height 29
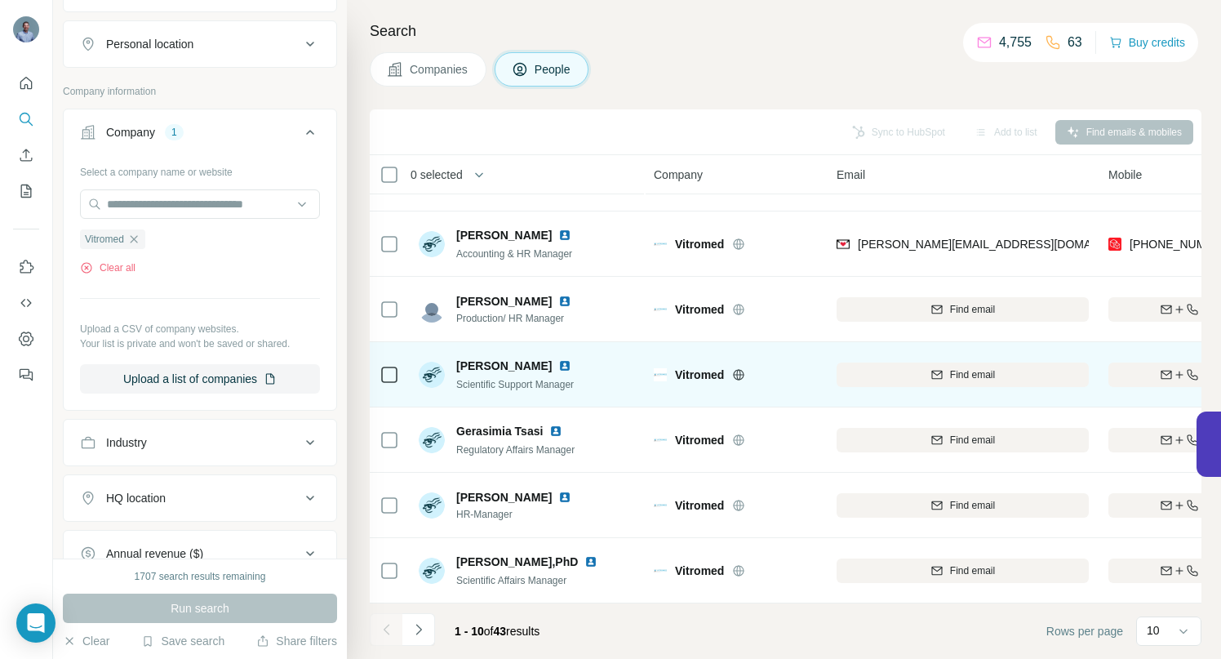
scroll to position [253, 0]
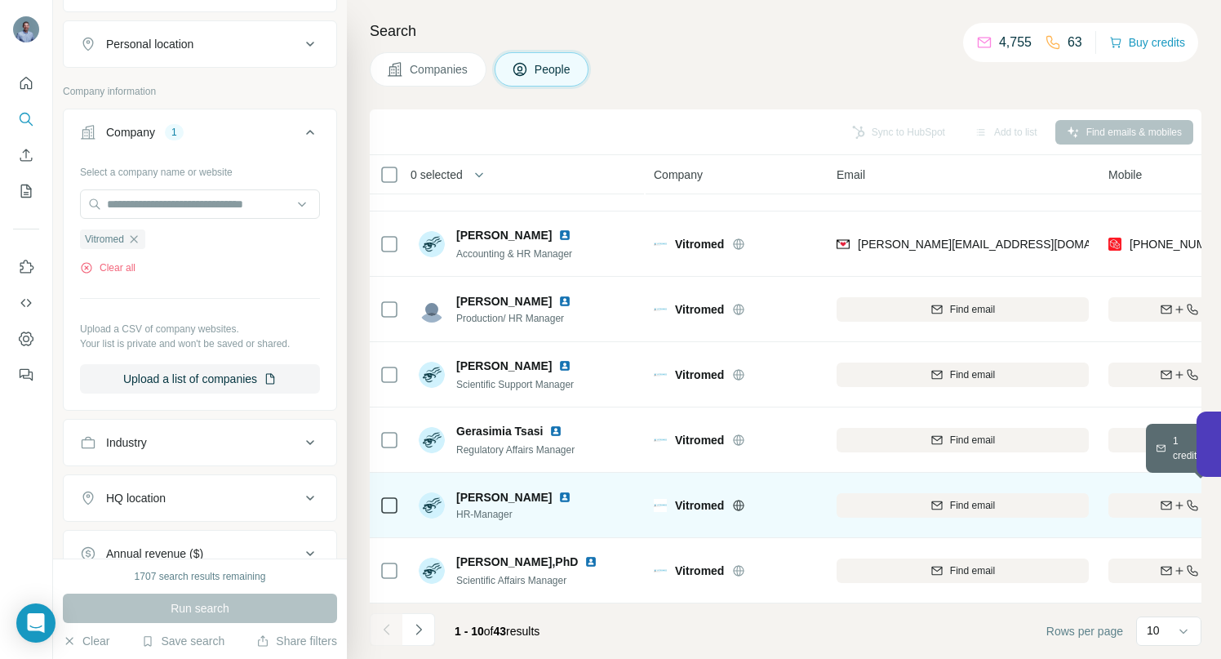
click at [1140, 498] on div "Find both" at bounding box center [1204, 505] width 190 height 15
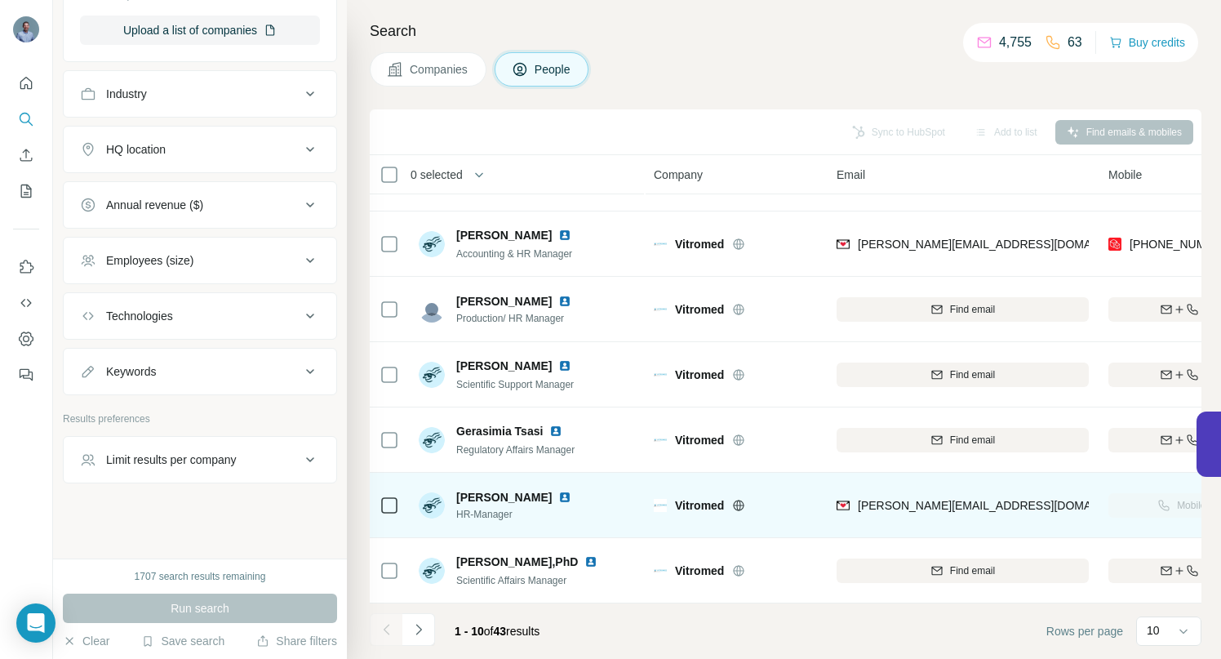
scroll to position [0, 0]
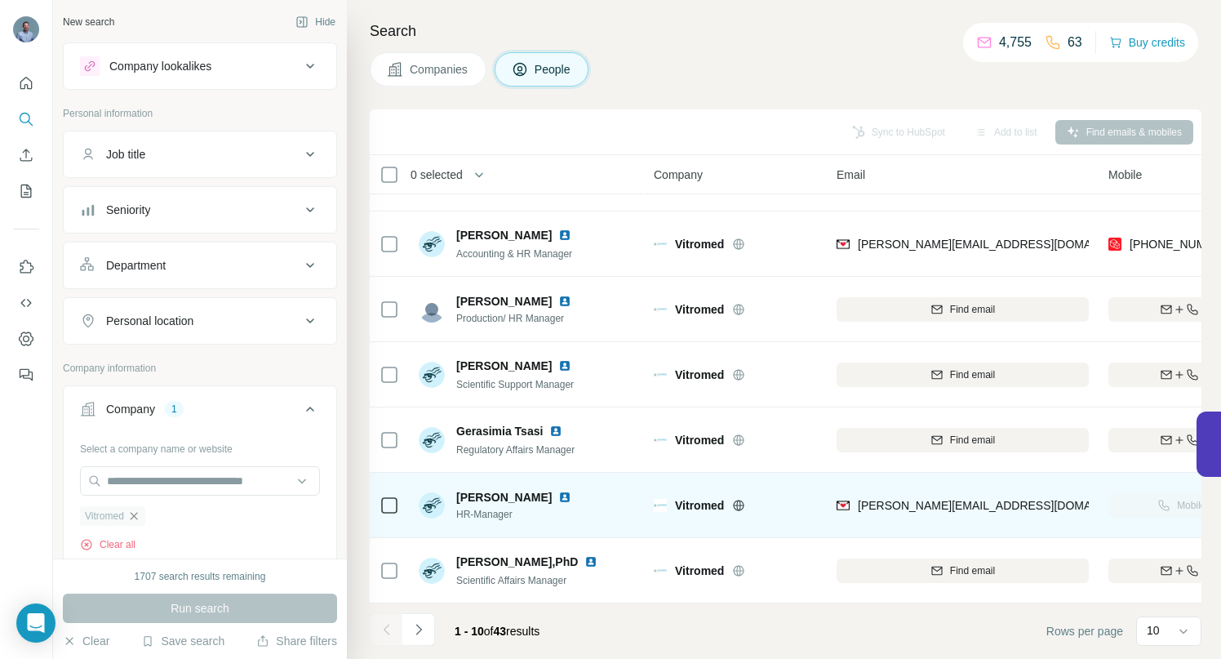
click at [138, 517] on icon "button" at bounding box center [133, 515] width 13 height 13
click at [131, 483] on input "text" at bounding box center [200, 480] width 240 height 29
paste input "**********"
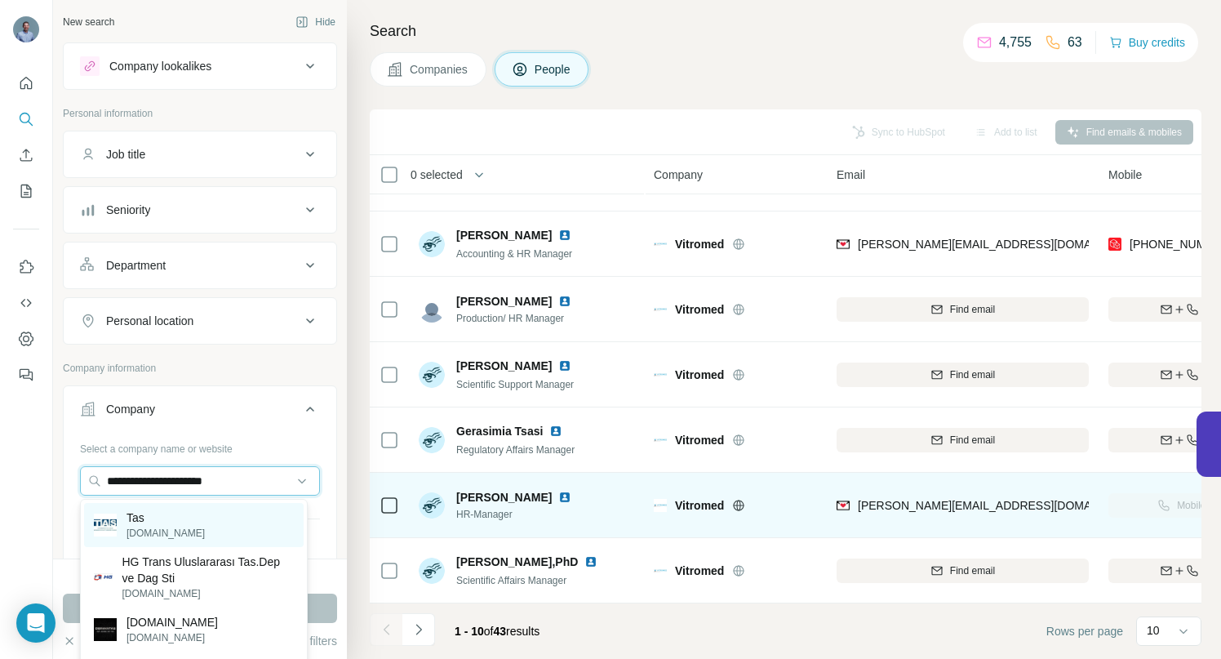
type input "**********"
click at [162, 514] on div "Tas tas.de" at bounding box center [194, 525] width 220 height 44
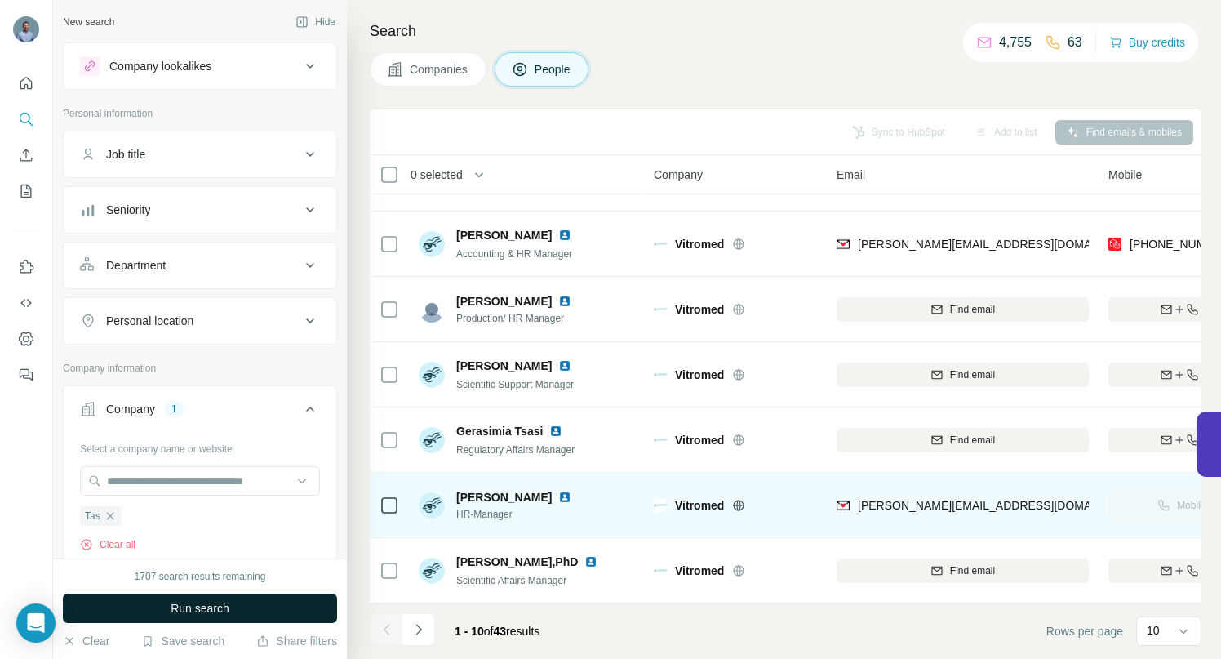
click at [155, 605] on button "Run search" at bounding box center [200, 608] width 274 height 29
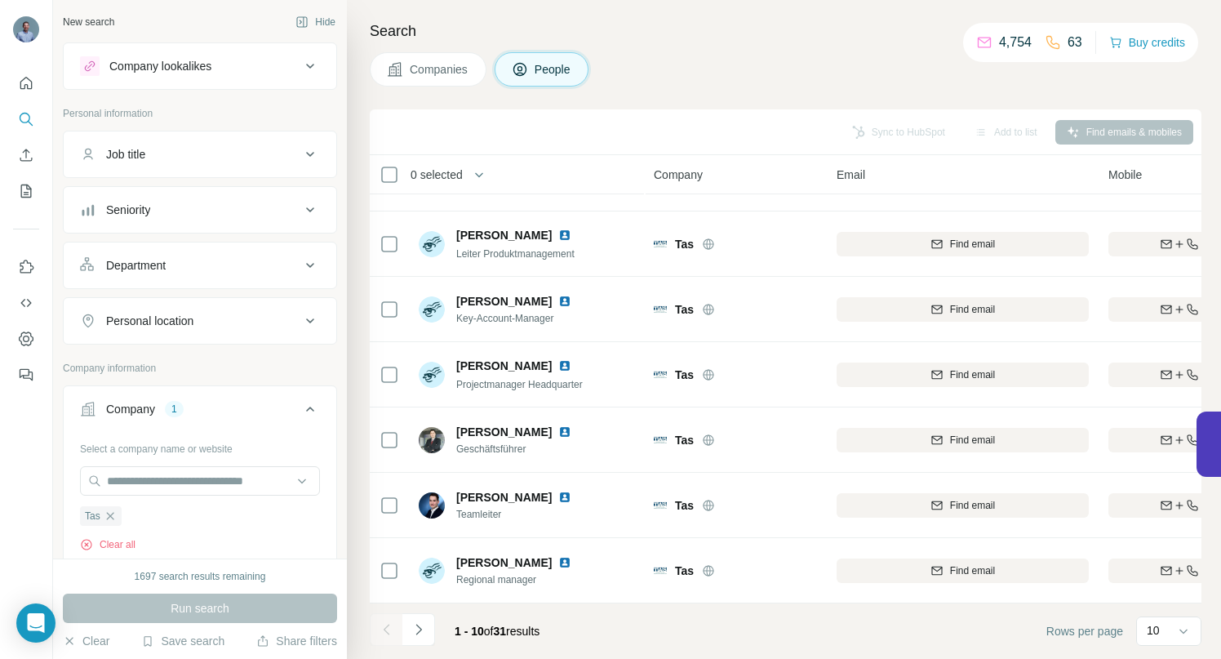
click at [436, 73] on span "Companies" at bounding box center [440, 69] width 60 height 16
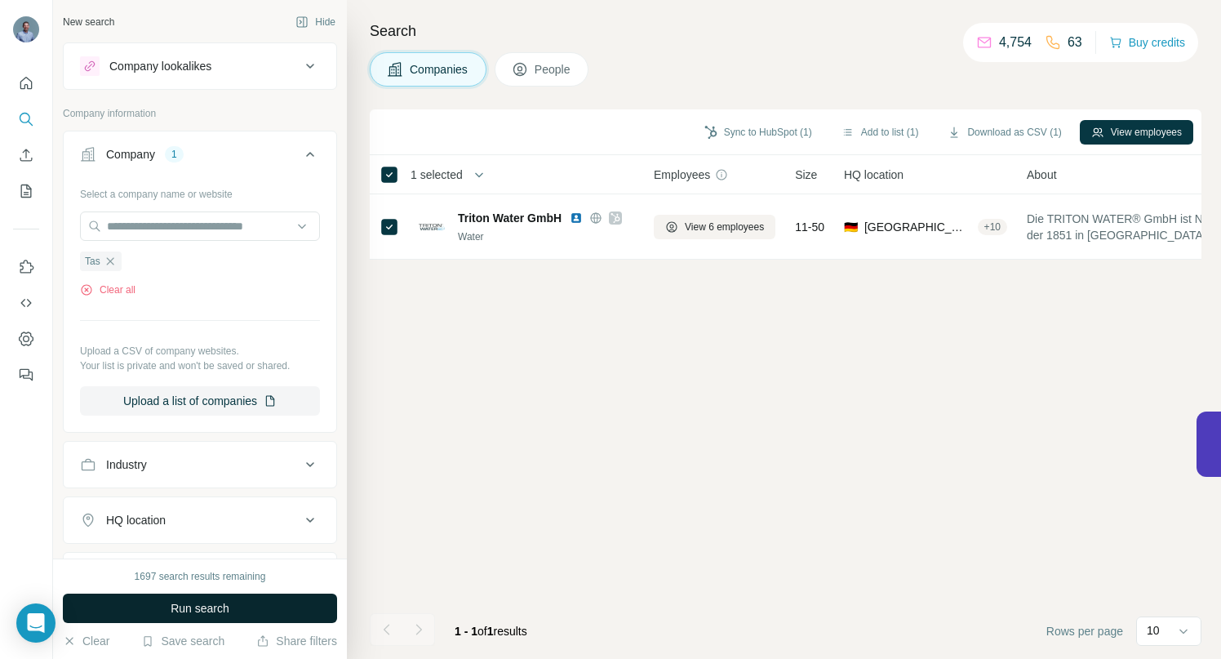
click at [183, 604] on span "Run search" at bounding box center [200, 608] width 59 height 16
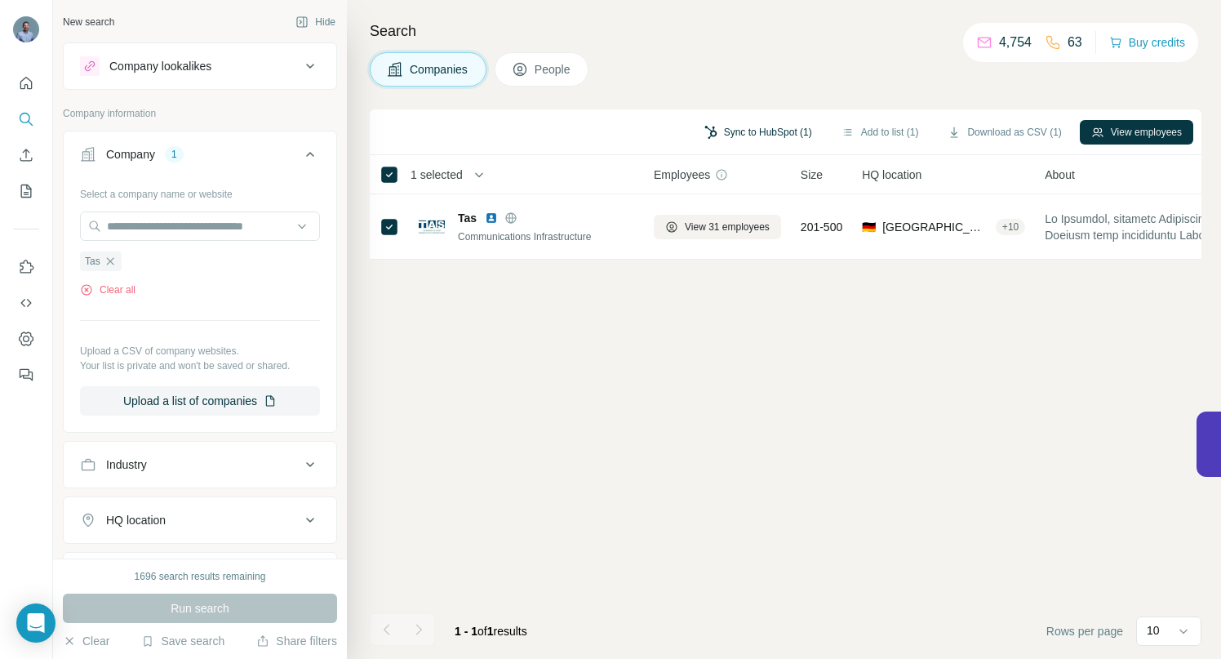
click at [738, 136] on button "Sync to HubSpot (1)" at bounding box center [758, 132] width 131 height 24
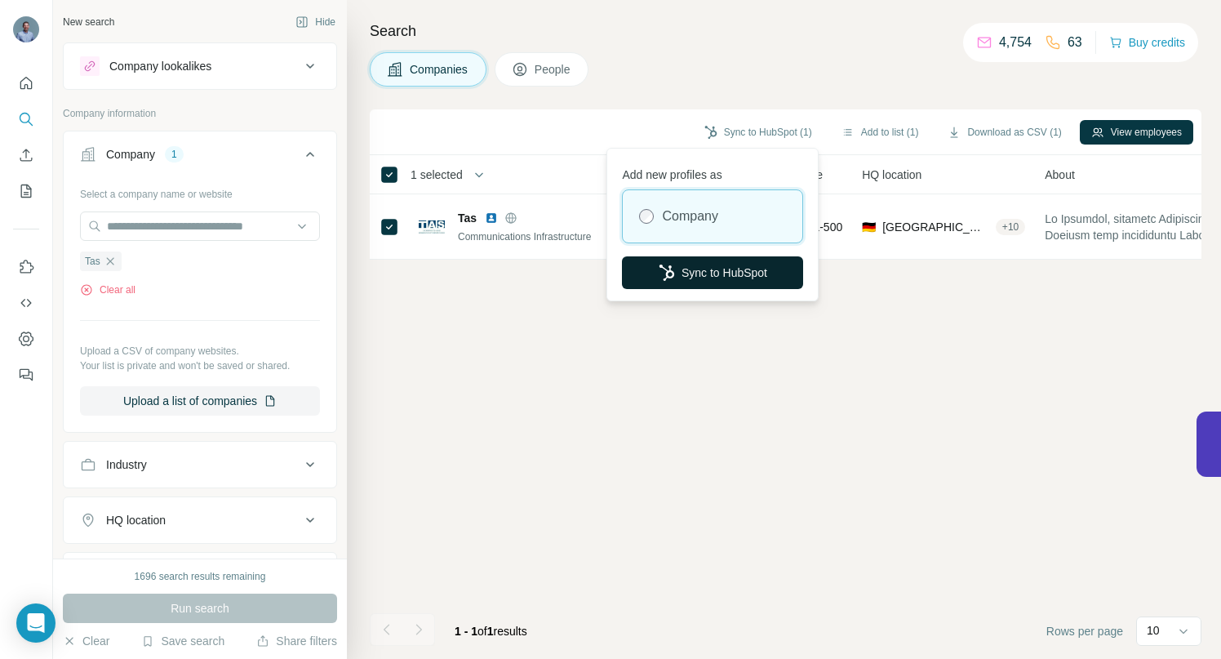
click at [729, 271] on button "Sync to HubSpot" at bounding box center [712, 272] width 181 height 33
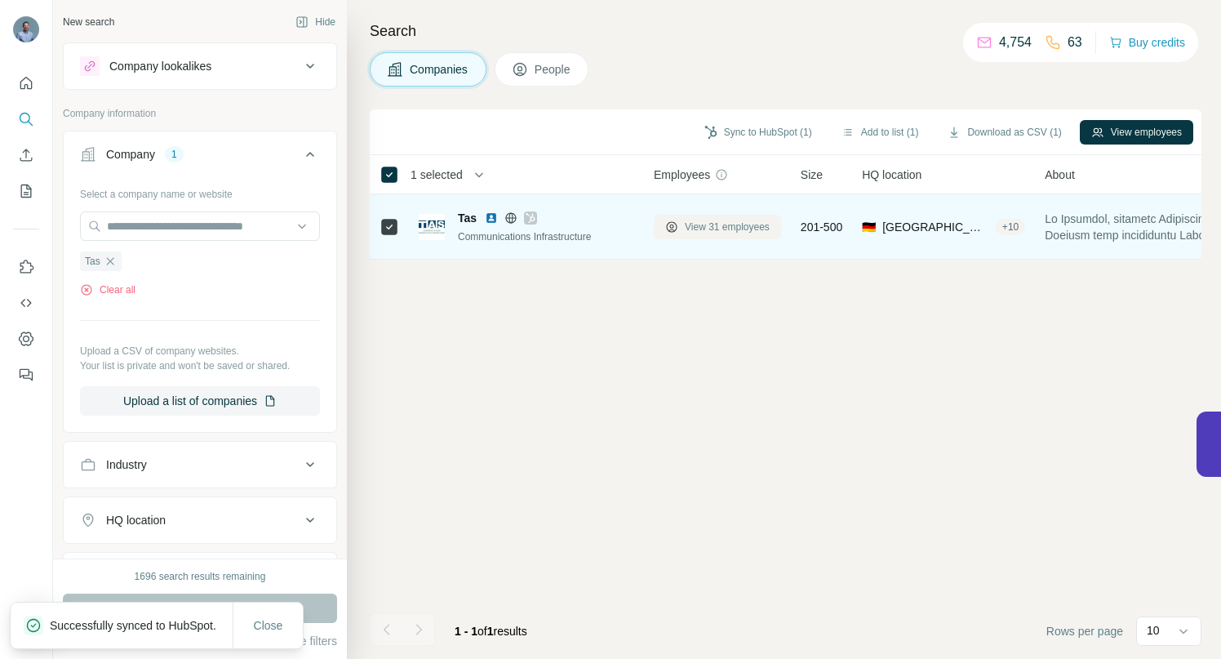
click at [722, 221] on span "View 31 employees" at bounding box center [727, 227] width 85 height 15
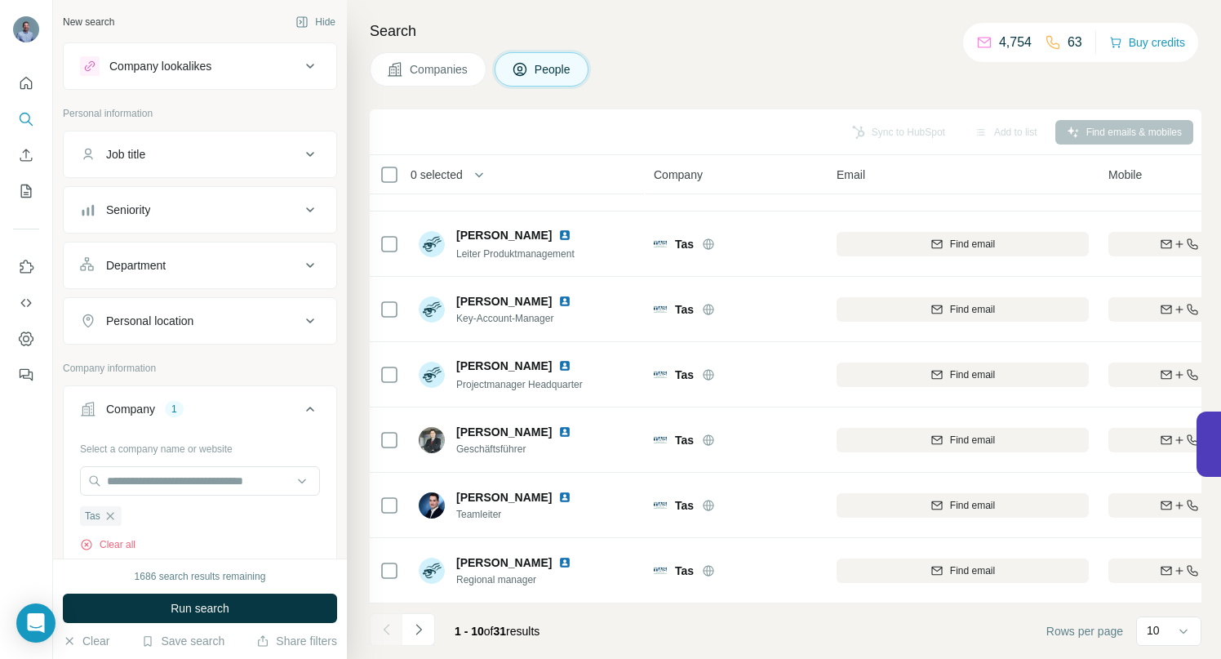
scroll to position [253, 0]
click at [413, 624] on icon "Navigate to next page" at bounding box center [419, 629] width 16 height 16
click at [419, 632] on icon "Navigate to next page" at bounding box center [419, 629] width 16 height 16
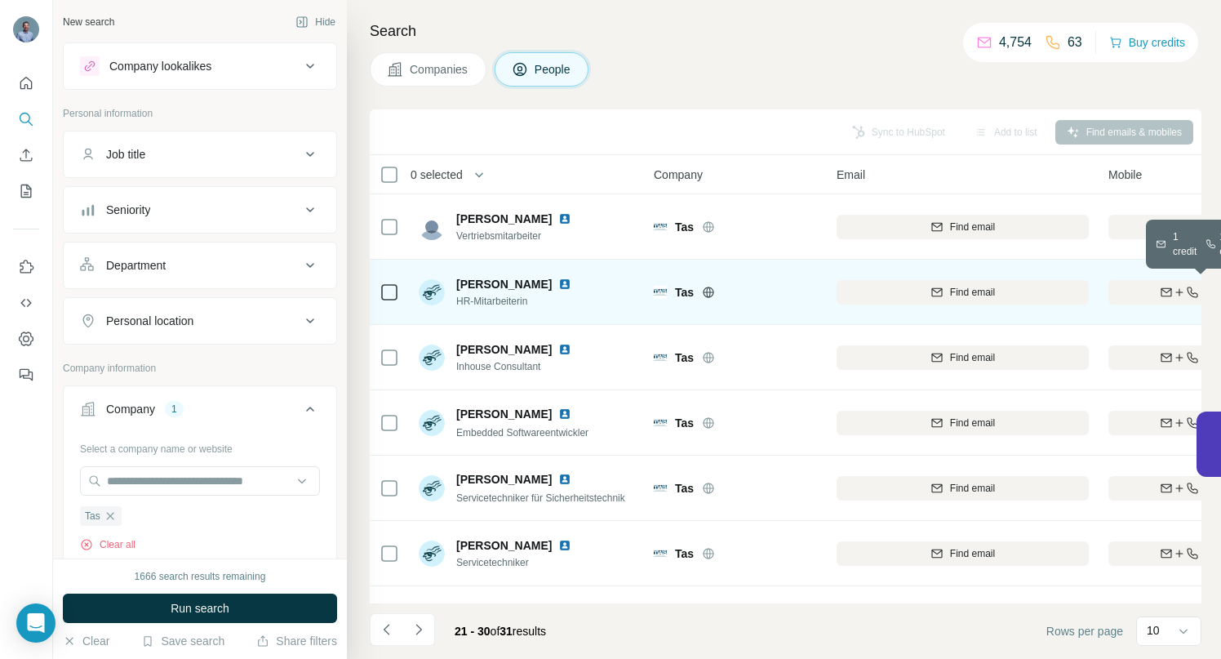
click at [1161, 297] on icon "button" at bounding box center [1166, 292] width 13 height 13
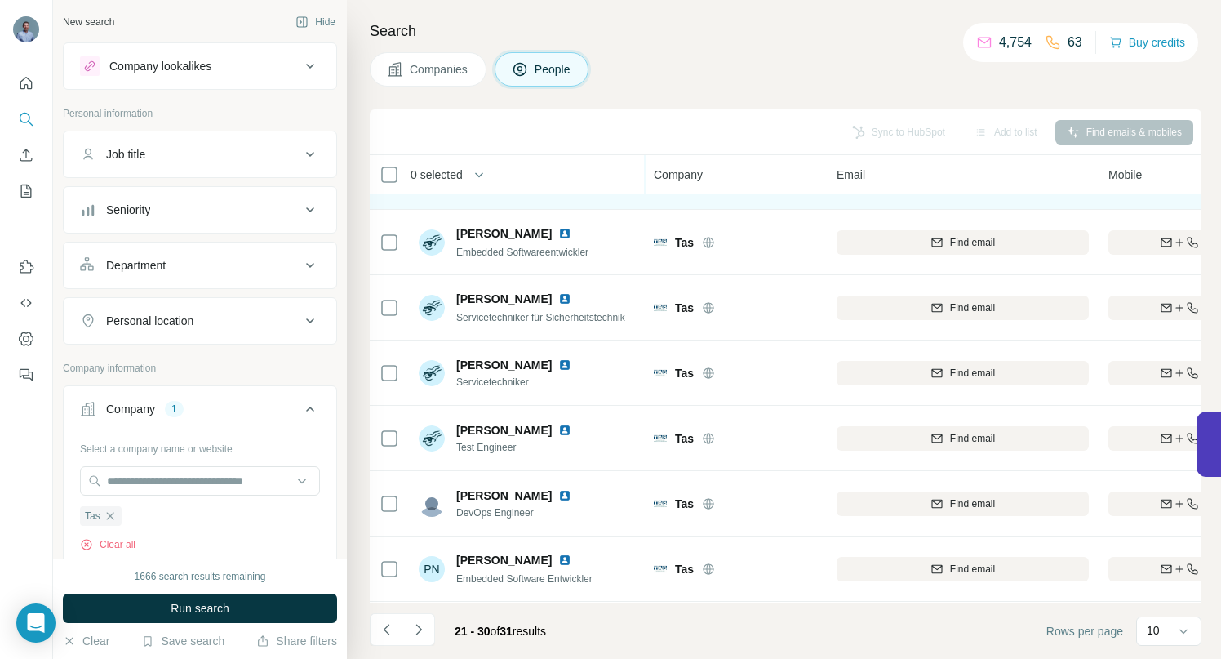
scroll to position [253, 0]
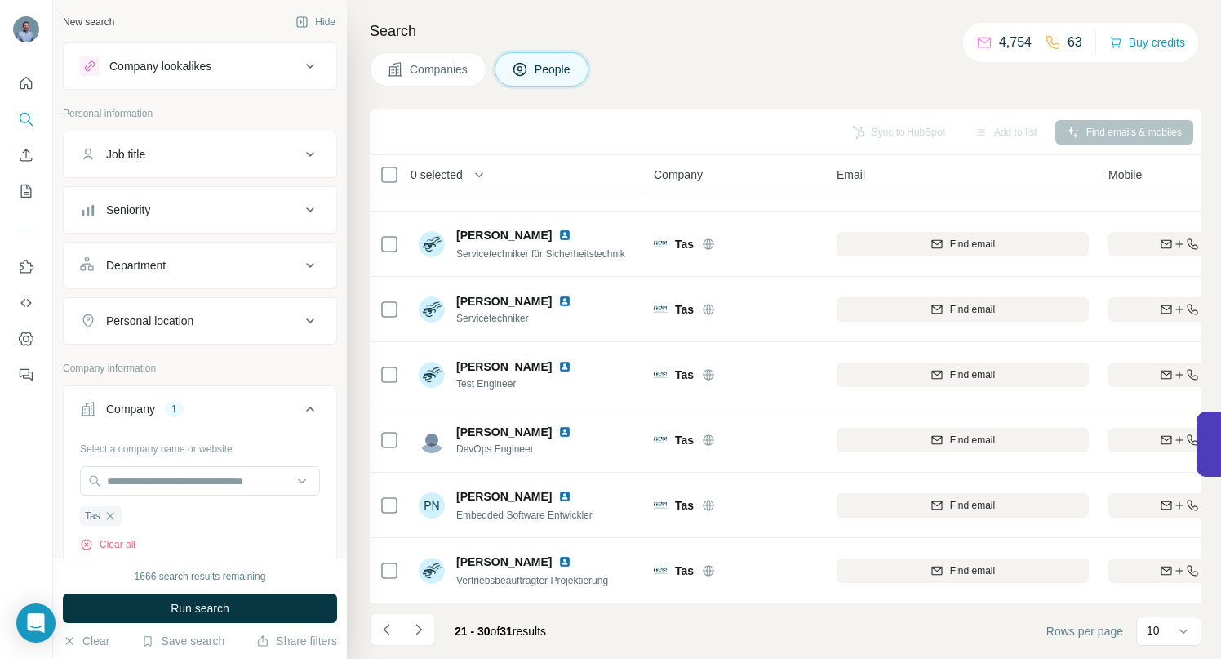
click at [416, 632] on icon "Navigate to next page" at bounding box center [419, 629] width 16 height 16
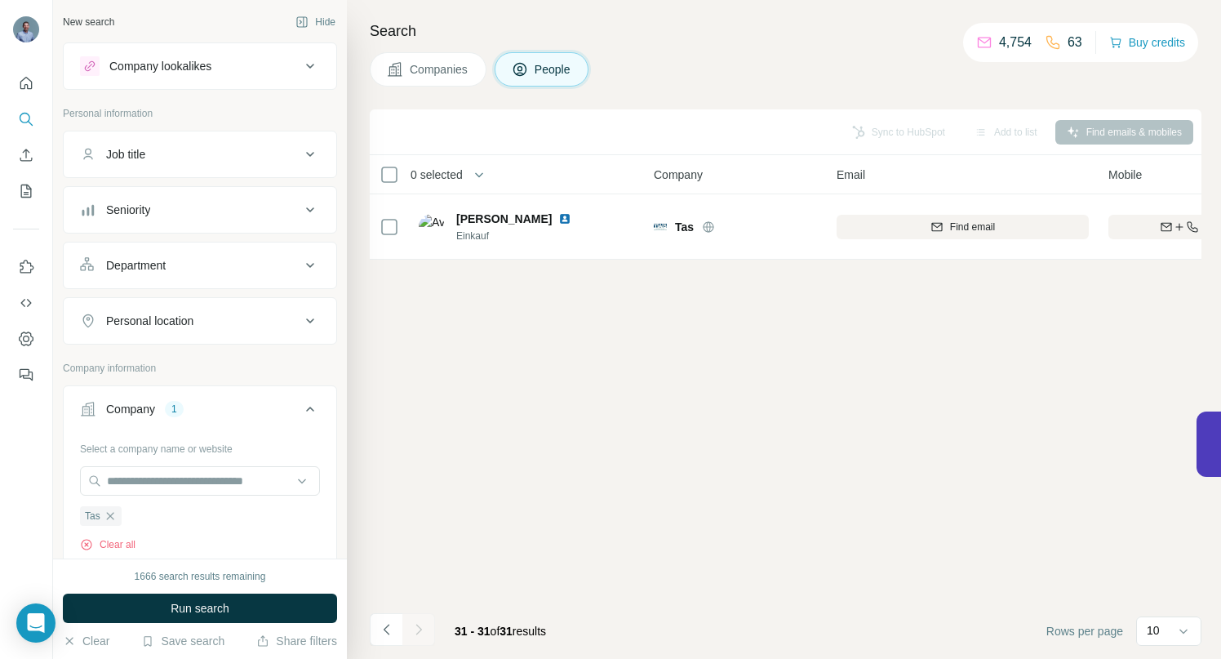
scroll to position [0, 0]
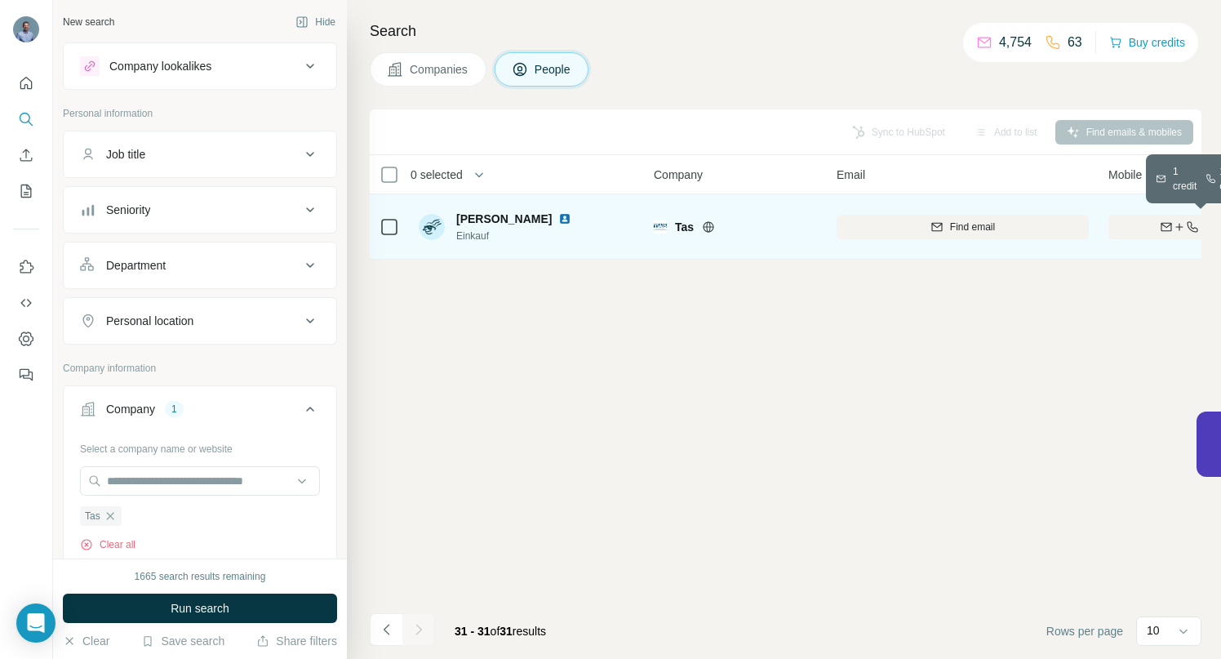
click at [1176, 233] on icon "button" at bounding box center [1179, 226] width 13 height 13
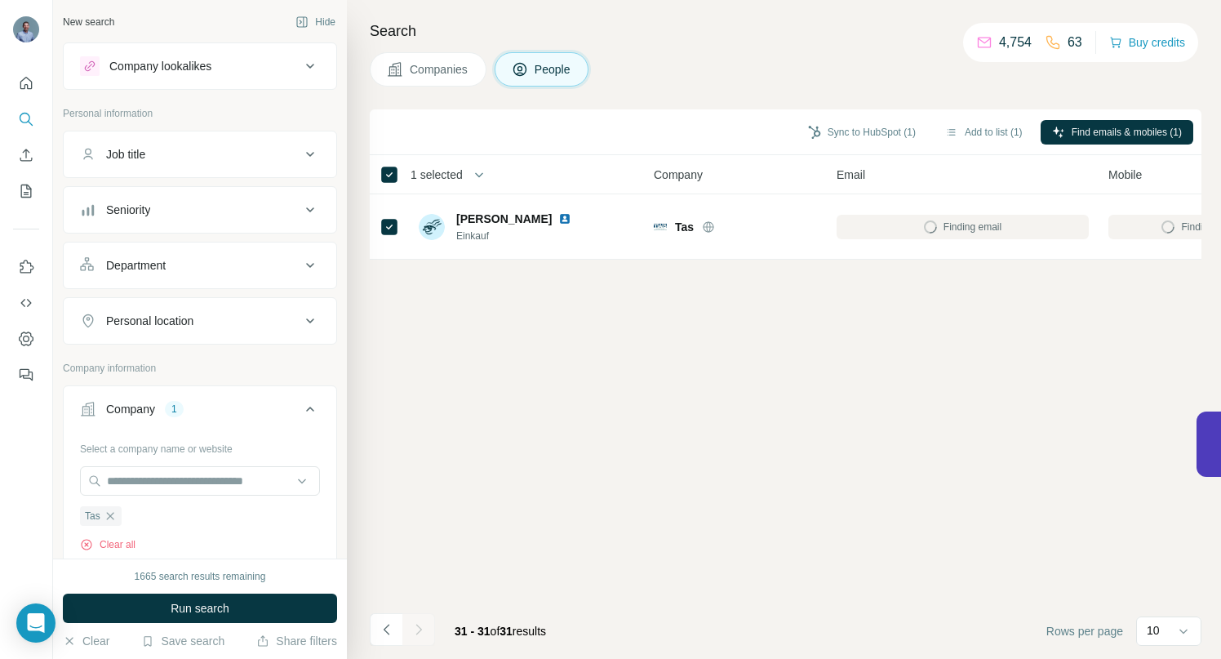
drag, startPoint x: 385, startPoint y: 632, endPoint x: 425, endPoint y: 603, distance: 49.0
click at [385, 632] on icon "Navigate to previous page" at bounding box center [387, 629] width 16 height 16
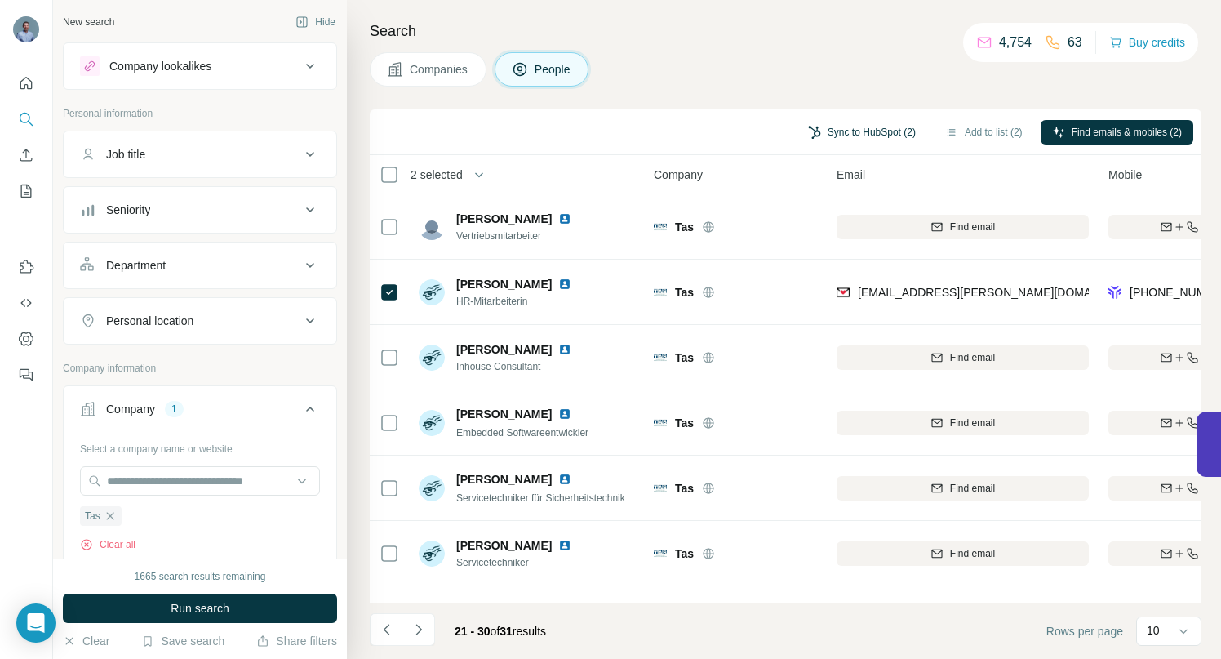
click at [842, 131] on button "Sync to HubSpot (2)" at bounding box center [862, 132] width 131 height 24
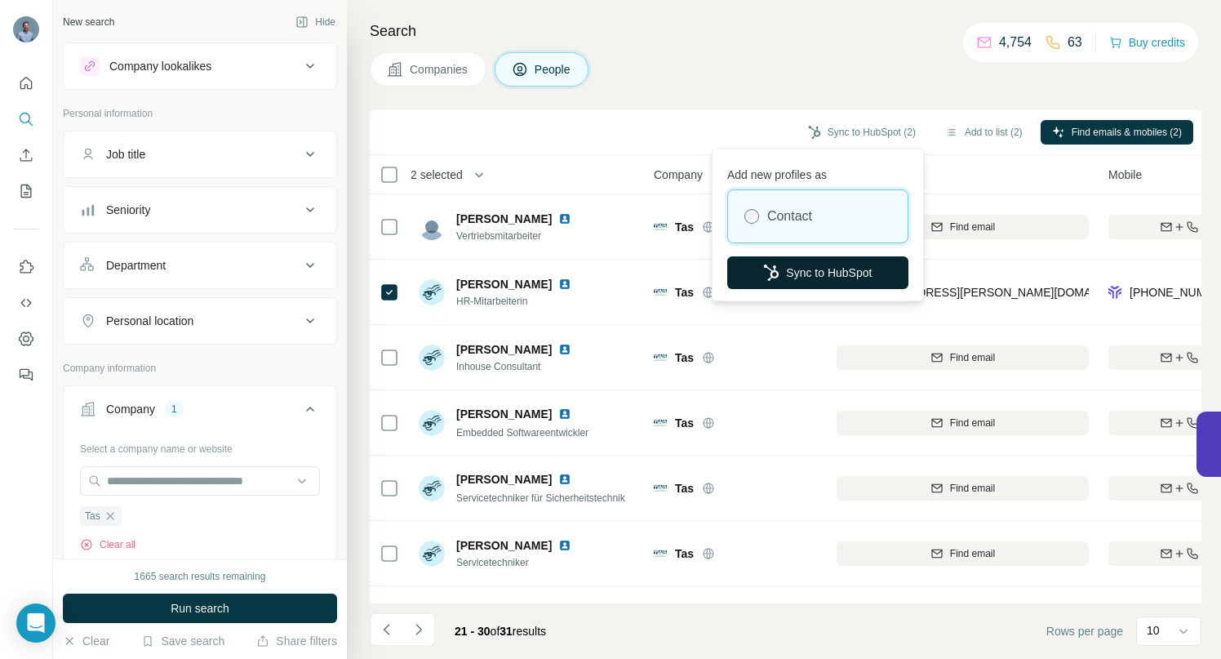
click at [816, 277] on button "Sync to HubSpot" at bounding box center [817, 272] width 181 height 33
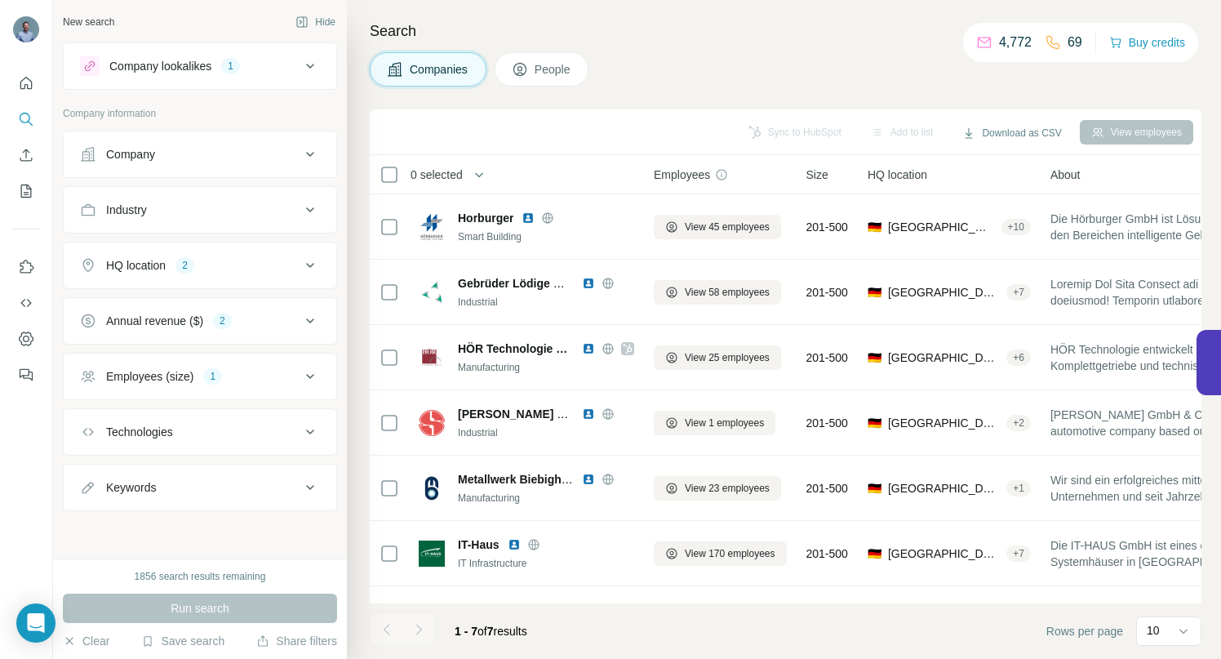
click at [312, 64] on icon at bounding box center [310, 66] width 20 height 20
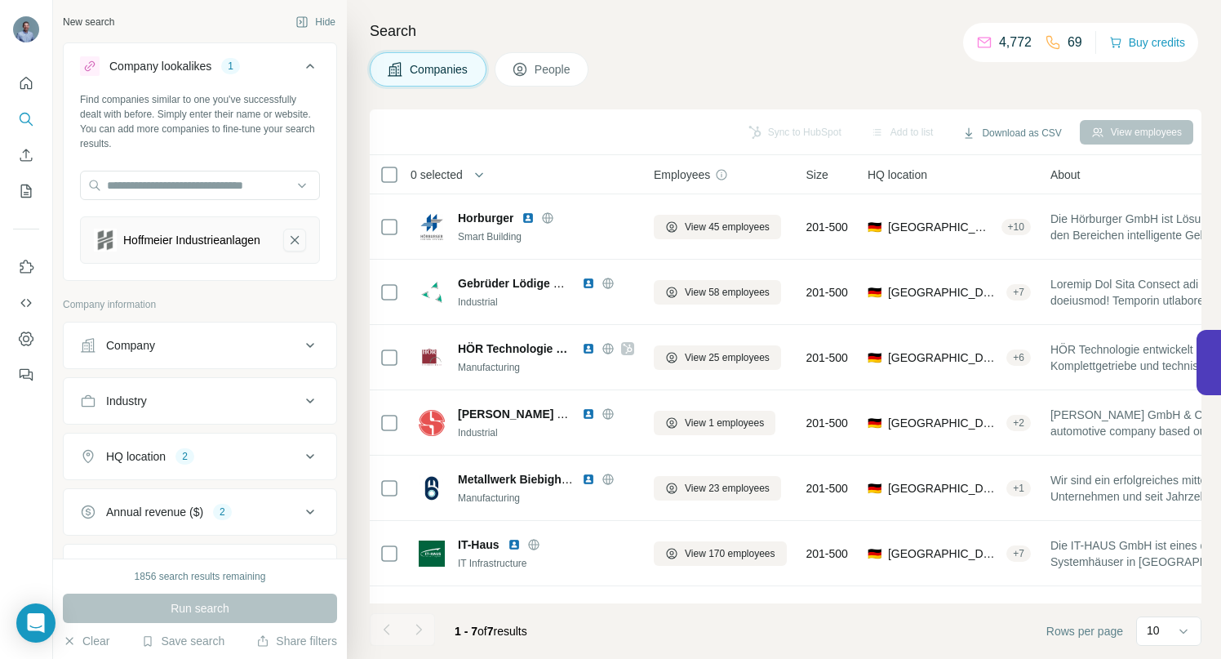
click at [287, 244] on icon "Hoffmeier Industrieanlagen-remove-button" at bounding box center [294, 240] width 15 height 16
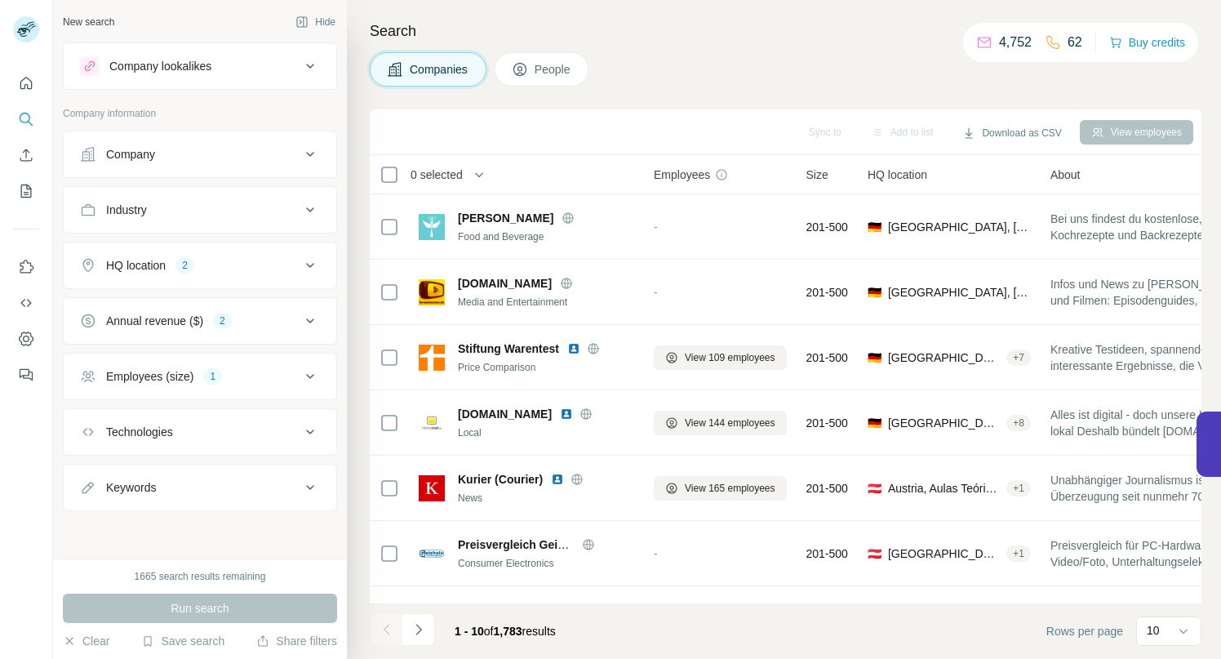
click at [313, 149] on icon at bounding box center [310, 155] width 20 height 20
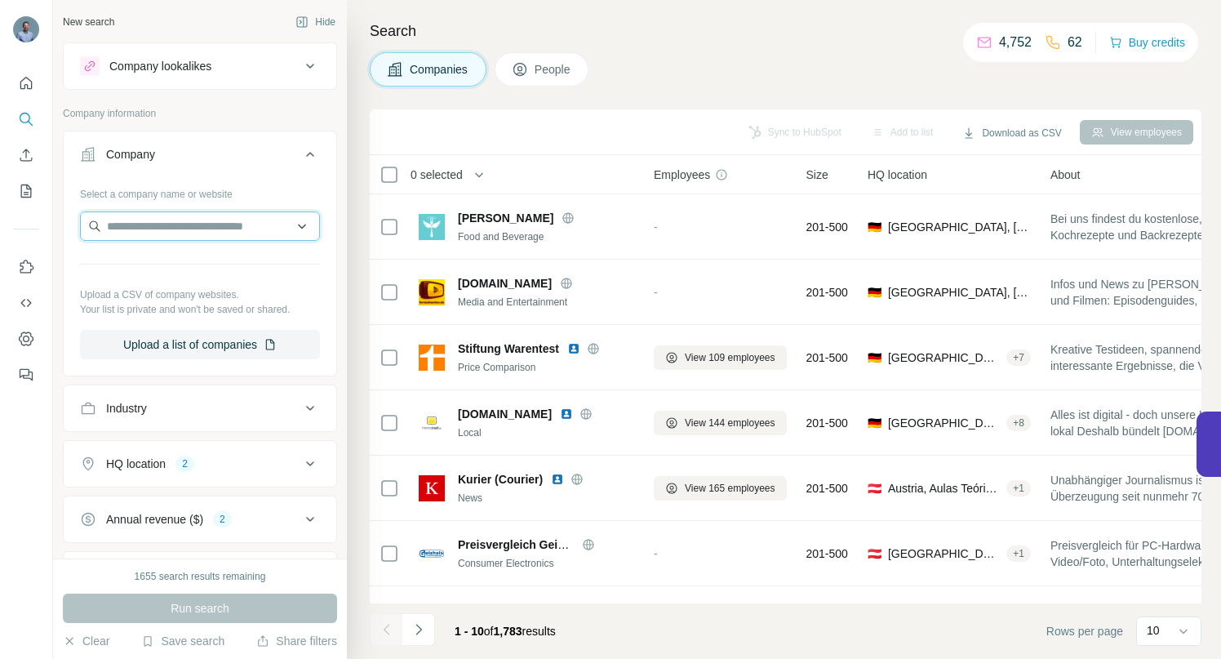
click at [214, 223] on input "text" at bounding box center [200, 225] width 240 height 29
paste input "**********"
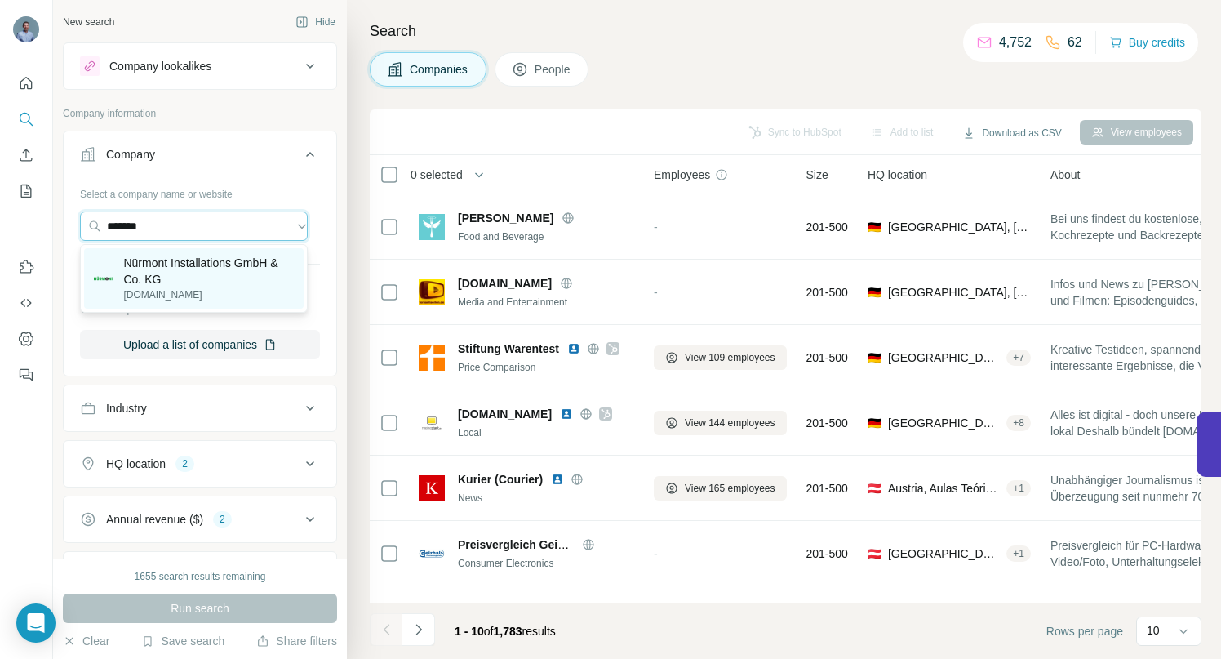
type input "*******"
click at [261, 263] on p "Nürmont Installations GmbH & Co. KG" at bounding box center [208, 271] width 171 height 33
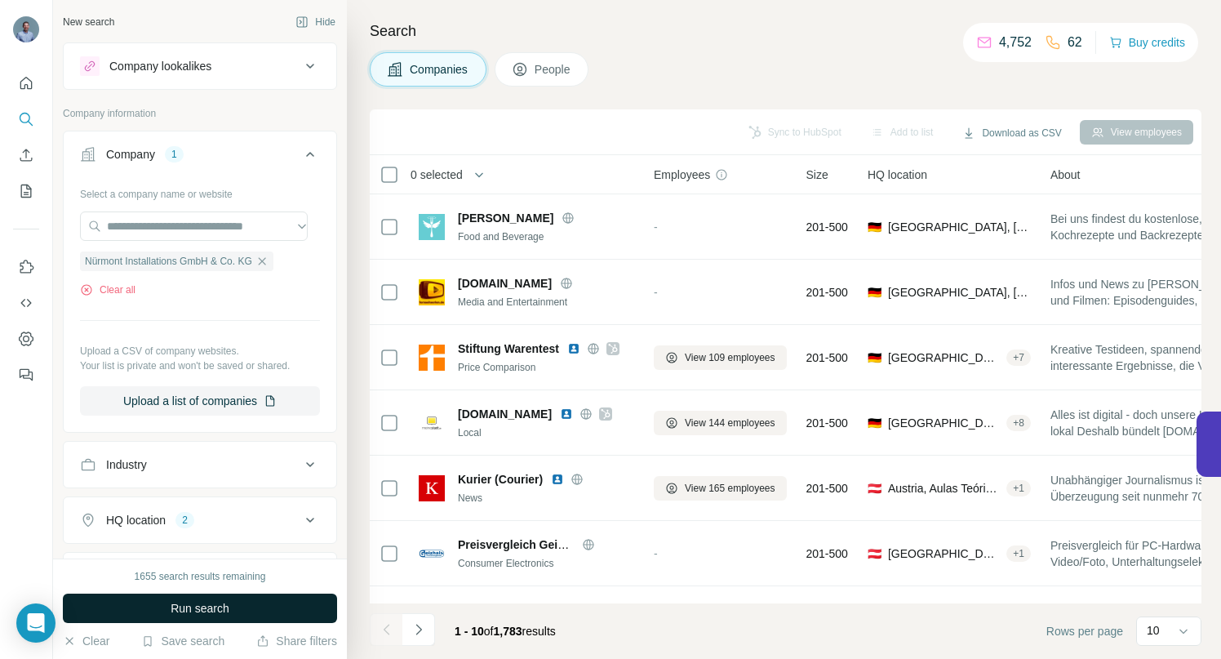
click at [194, 607] on span "Run search" at bounding box center [200, 608] width 59 height 16
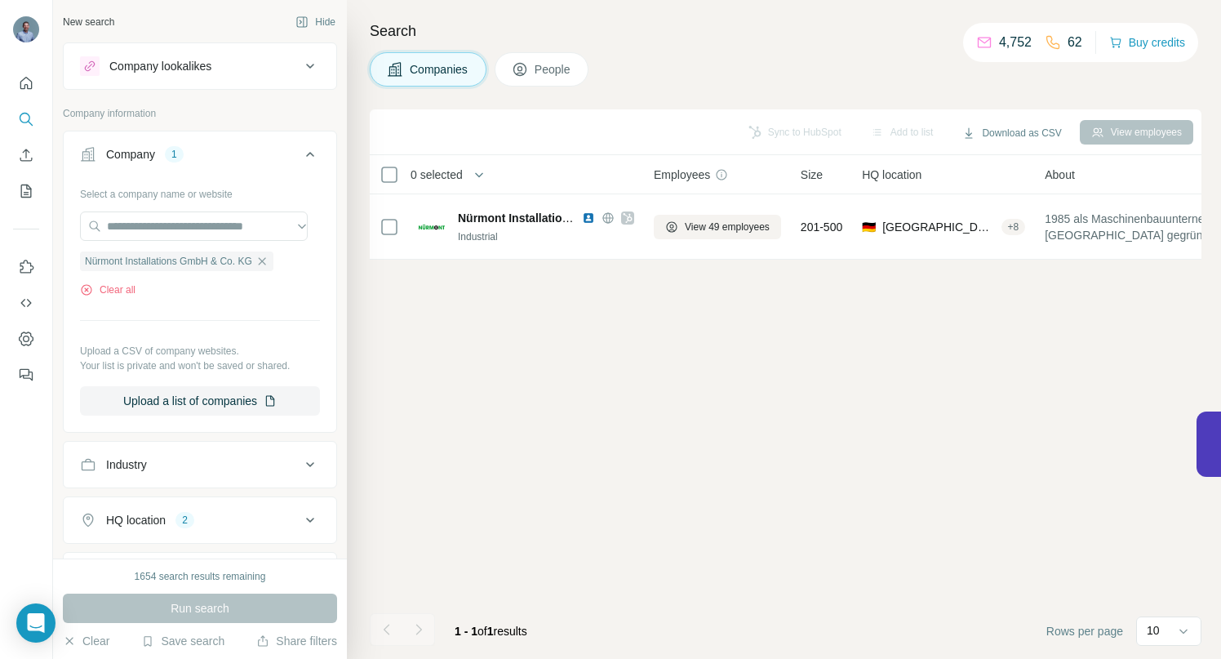
click at [306, 67] on icon at bounding box center [310, 66] width 8 height 5
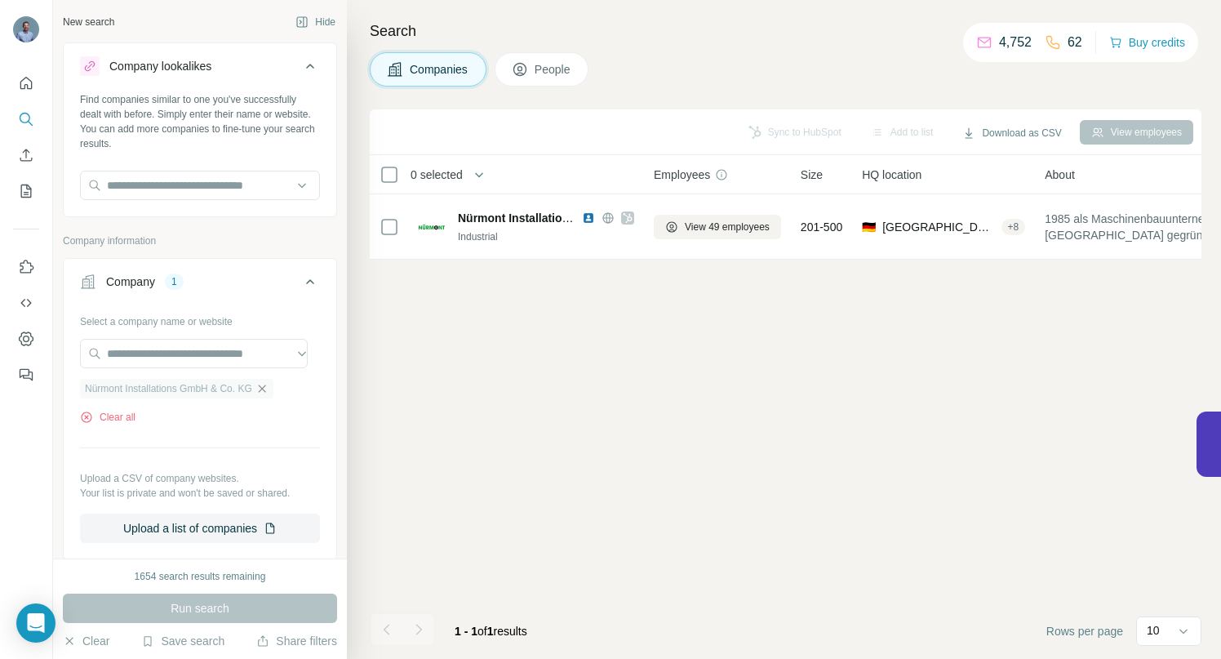
click at [266, 389] on icon "button" at bounding box center [262, 388] width 13 height 13
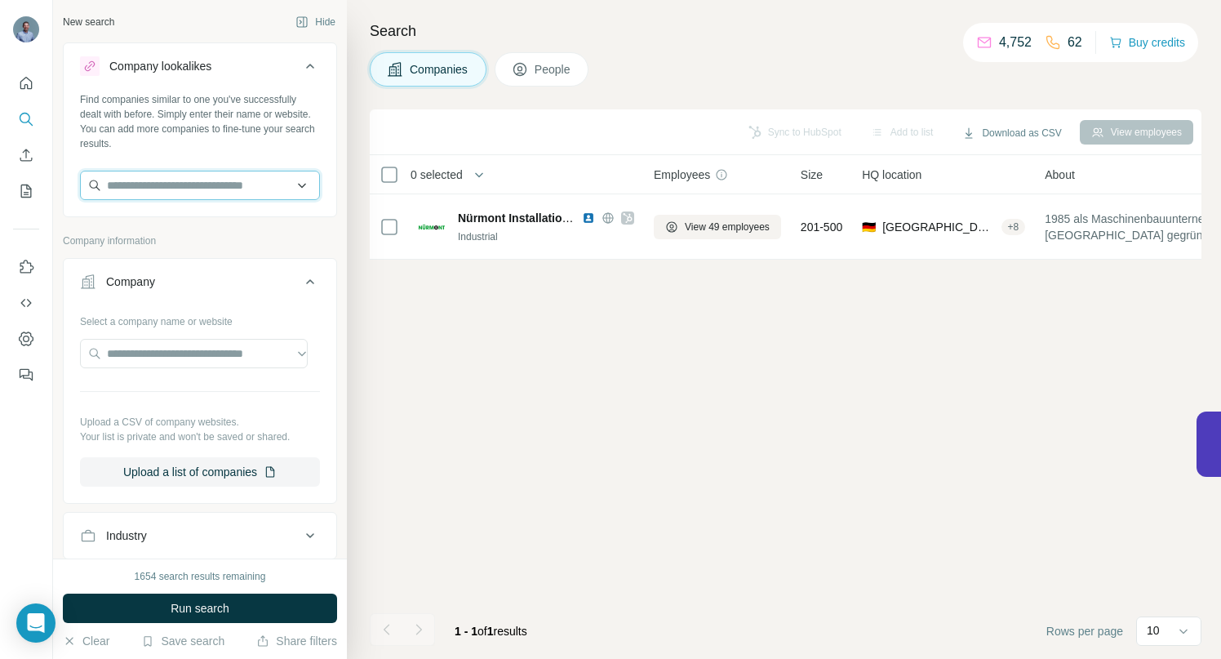
click at [153, 185] on input "text" at bounding box center [200, 185] width 240 height 29
paste input "**********"
drag, startPoint x: 276, startPoint y: 185, endPoint x: 127, endPoint y: 189, distance: 148.6
click at [127, 189] on input "**********" at bounding box center [194, 185] width 228 height 29
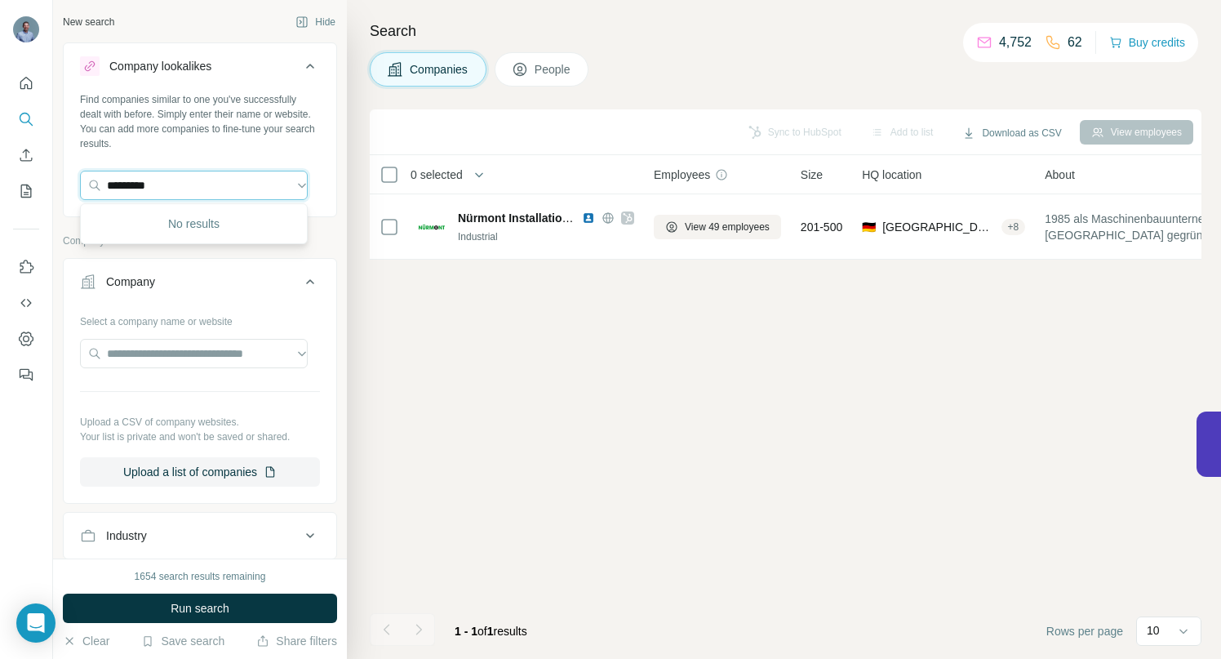
scroll to position [0, 0]
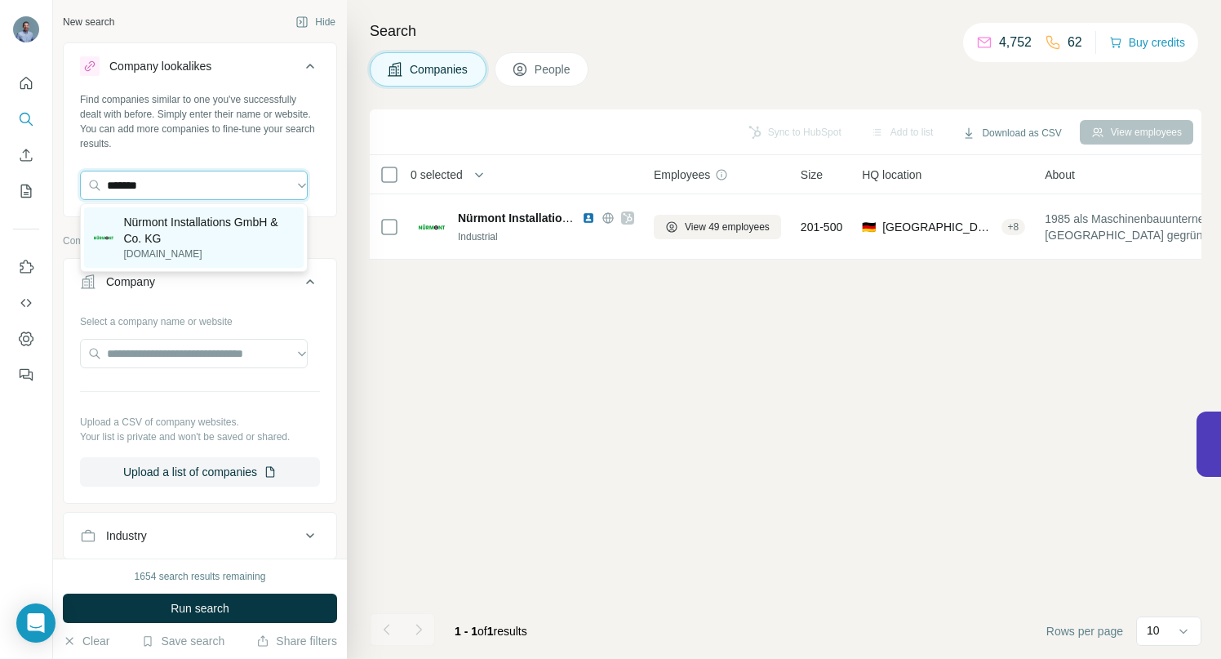
type input "*******"
click at [185, 224] on p "Nürmont Installations GmbH & Co. KG" at bounding box center [208, 230] width 171 height 33
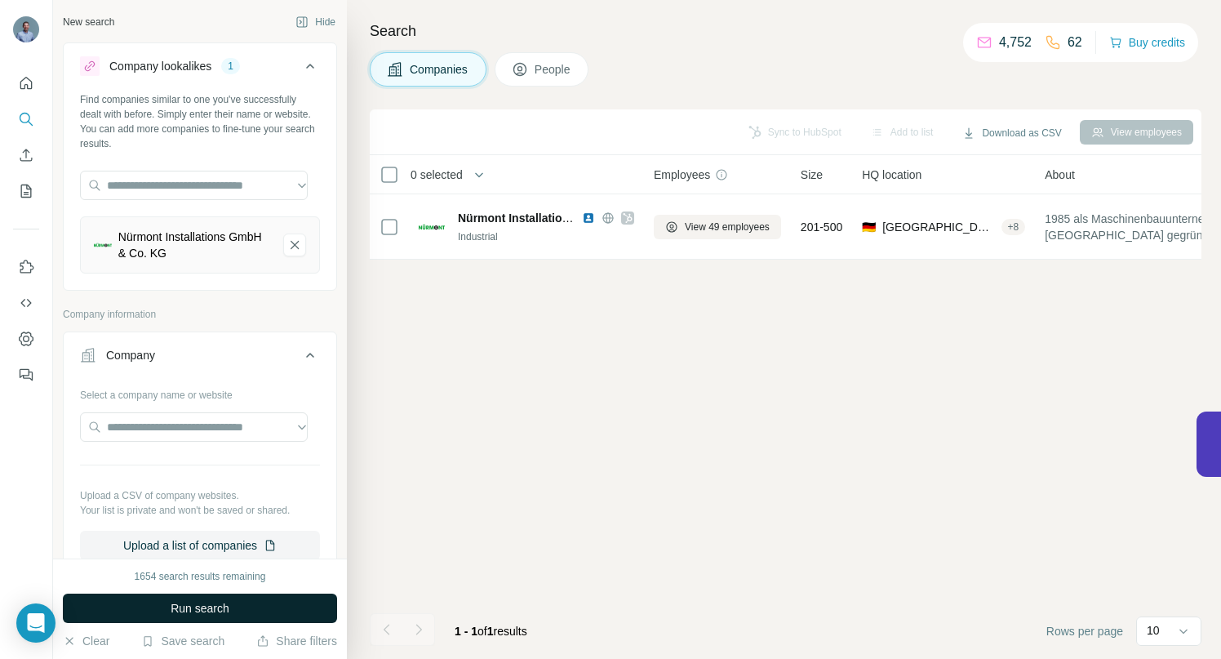
click at [184, 604] on span "Run search" at bounding box center [200, 608] width 59 height 16
